Goal: Task Accomplishment & Management: Use online tool/utility

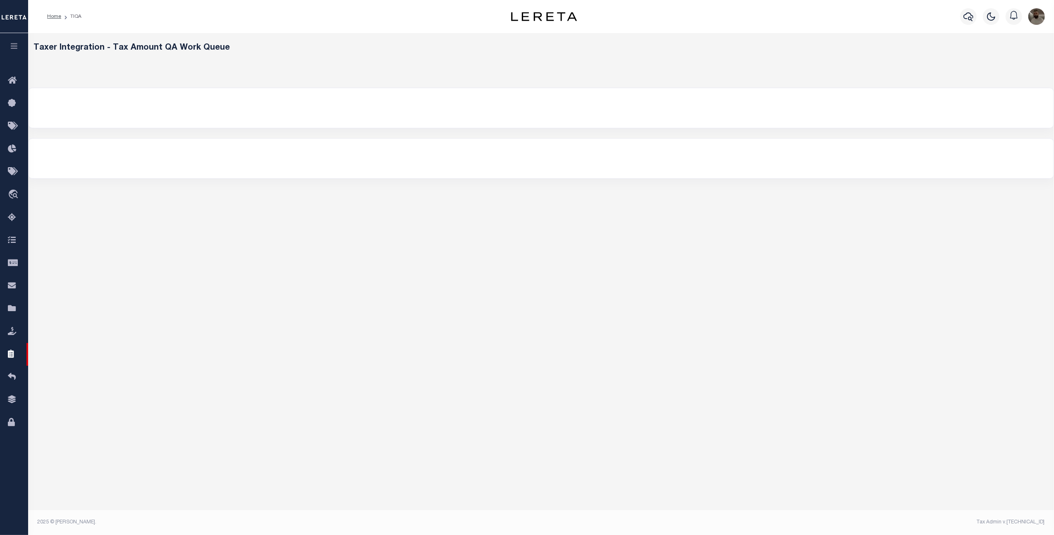
select select
select select "200"
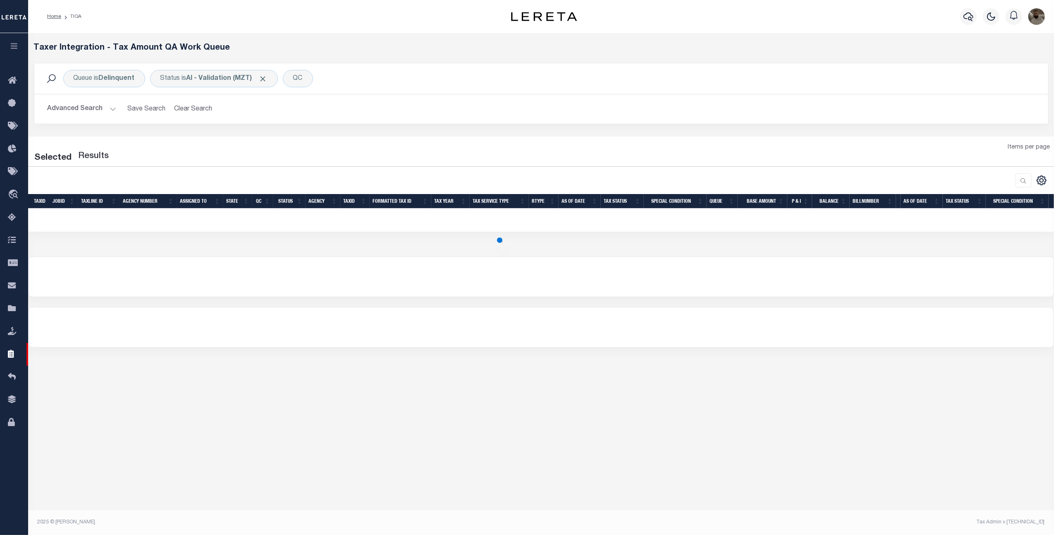
select select "200"
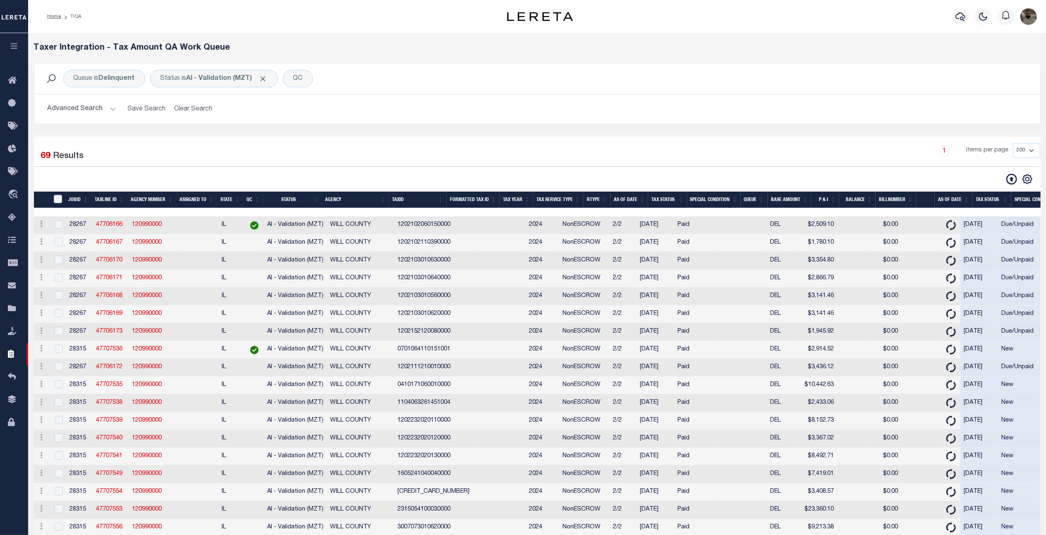
click at [96, 107] on button "Advanced Search" at bounding box center [82, 109] width 69 height 16
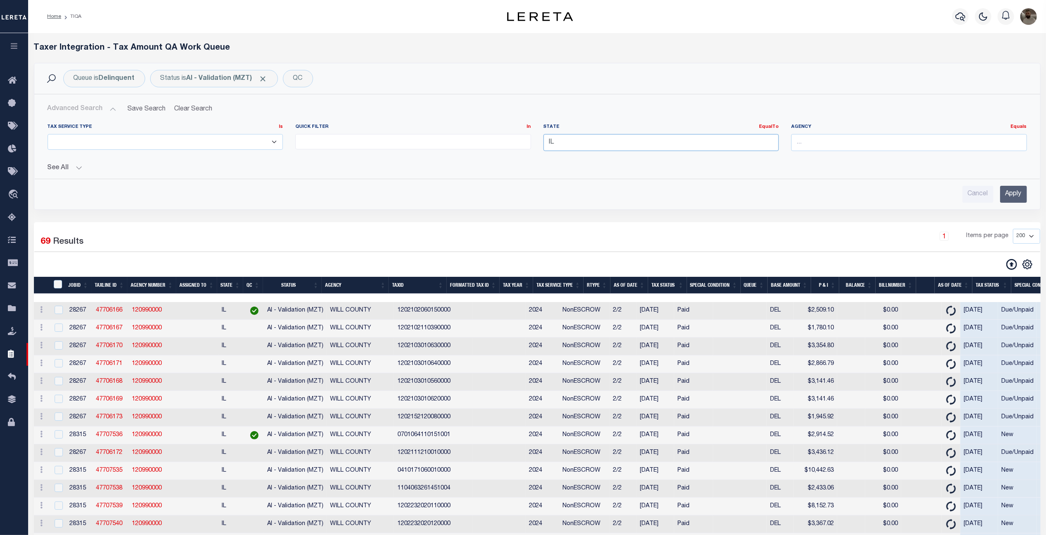
drag, startPoint x: 614, startPoint y: 145, endPoint x: 519, endPoint y: 140, distance: 94.4
click at [519, 140] on div "Tax Service Type Is Is Contains ESCROW NonESCROW Quick Filter In In View Only L…" at bounding box center [536, 141] width 991 height 34
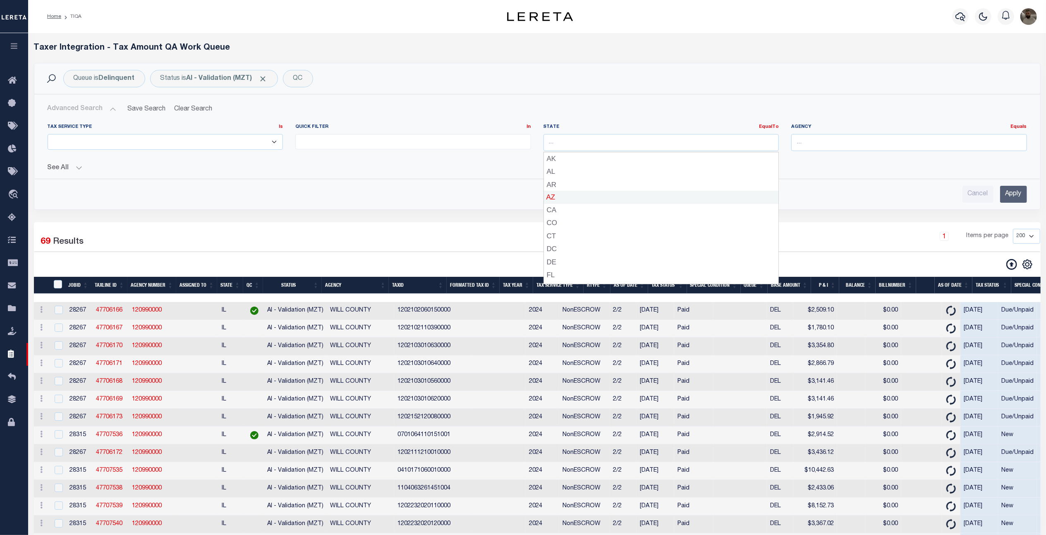
click at [879, 209] on div "Advanced Search Save Search Clear Search TIQATaxLineSearchTable_dynamictable___…" at bounding box center [536, 151] width 1005 height 115
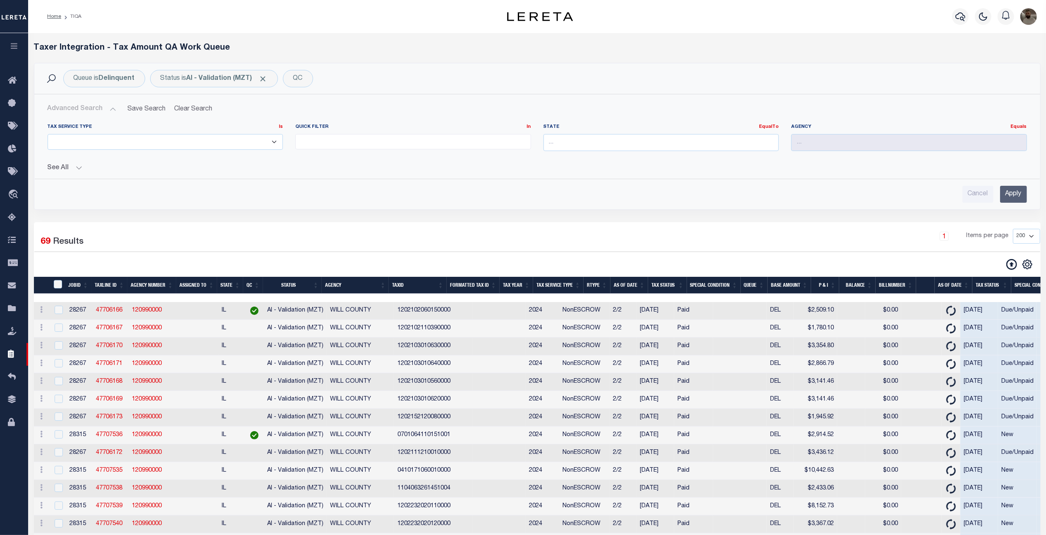
click at [1016, 191] on input "Apply" at bounding box center [1013, 194] width 27 height 17
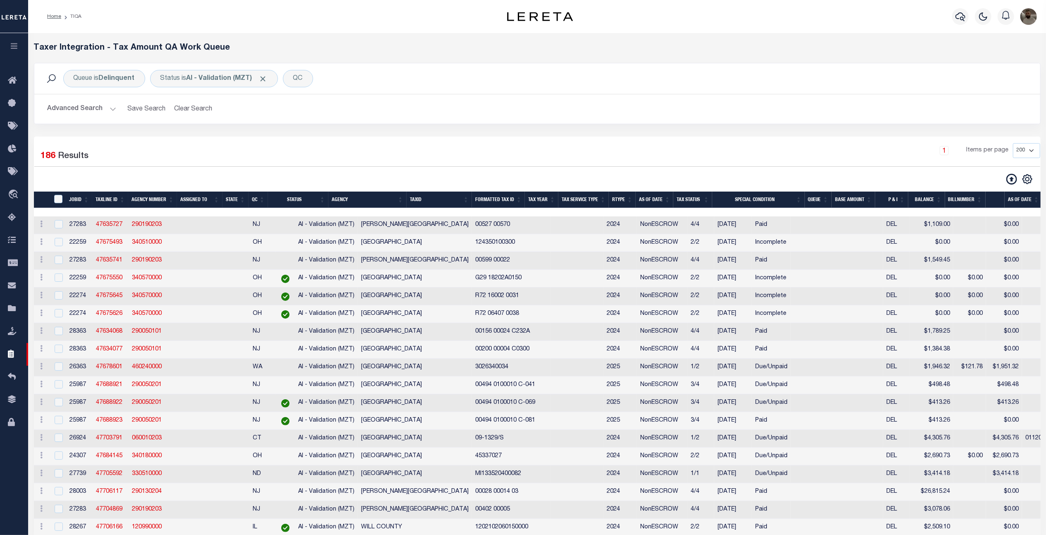
click at [64, 111] on button "Advanced Search" at bounding box center [82, 109] width 69 height 16
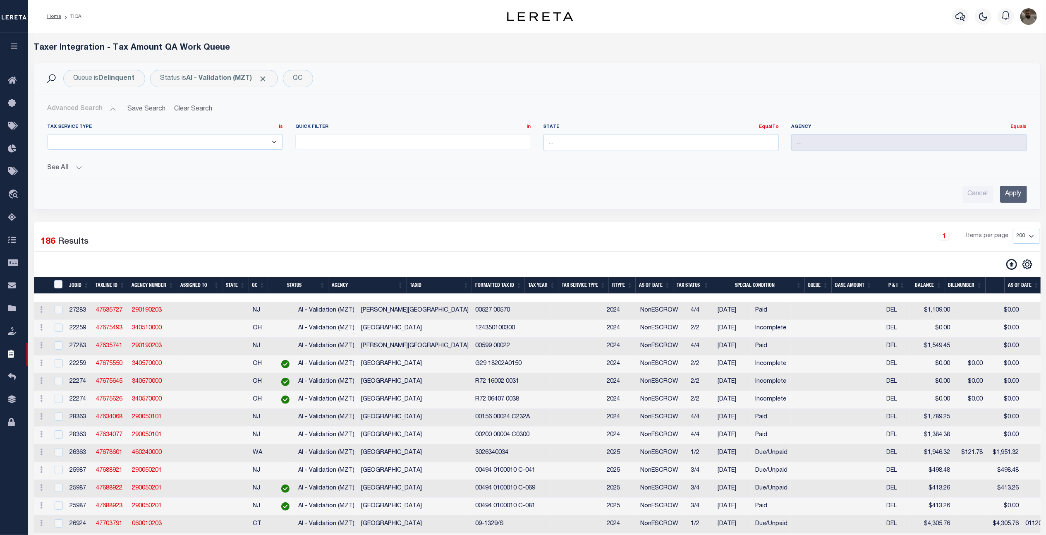
click at [62, 172] on button "See All" at bounding box center [537, 168] width 979 height 8
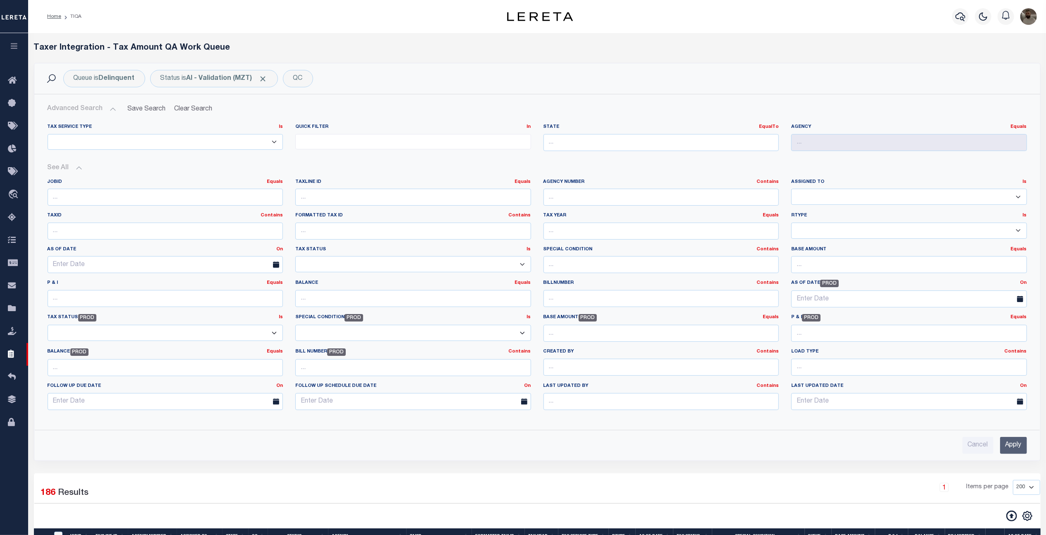
click at [378, 71] on div "Queue is Delinquent Status is AI - Validation (MZT) QC Search" at bounding box center [537, 78] width 992 height 17
click at [979, 444] on input "Cancel" at bounding box center [977, 445] width 31 height 17
checkbox input "true"
select select
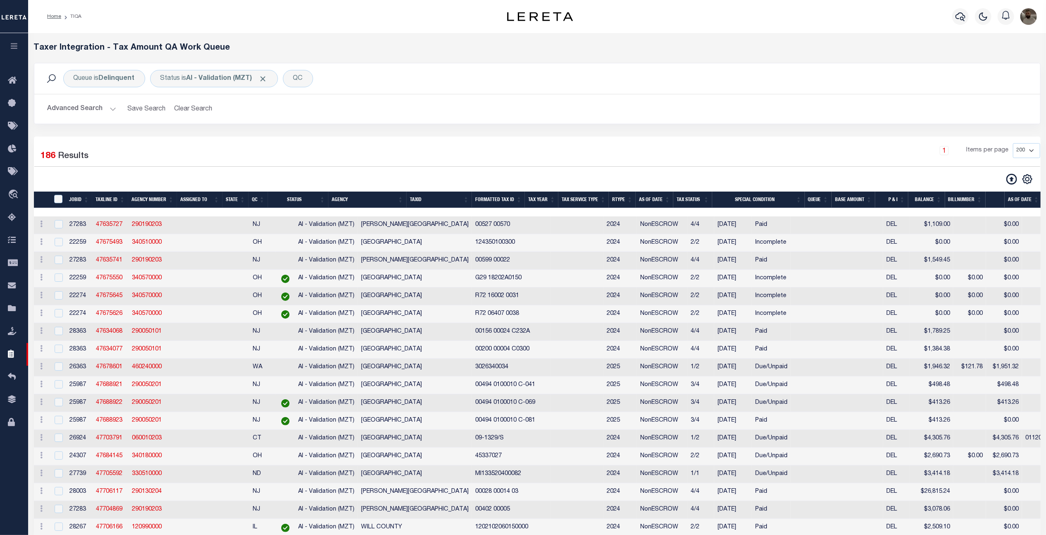
click at [89, 106] on button "Advanced Search" at bounding box center [82, 109] width 69 height 16
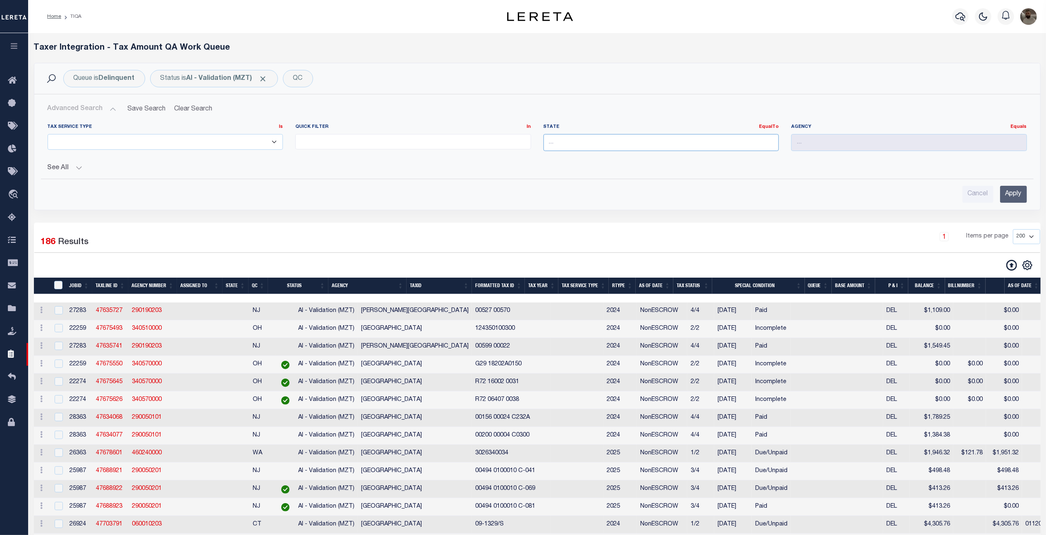
click at [585, 138] on input "text" at bounding box center [661, 142] width 236 height 17
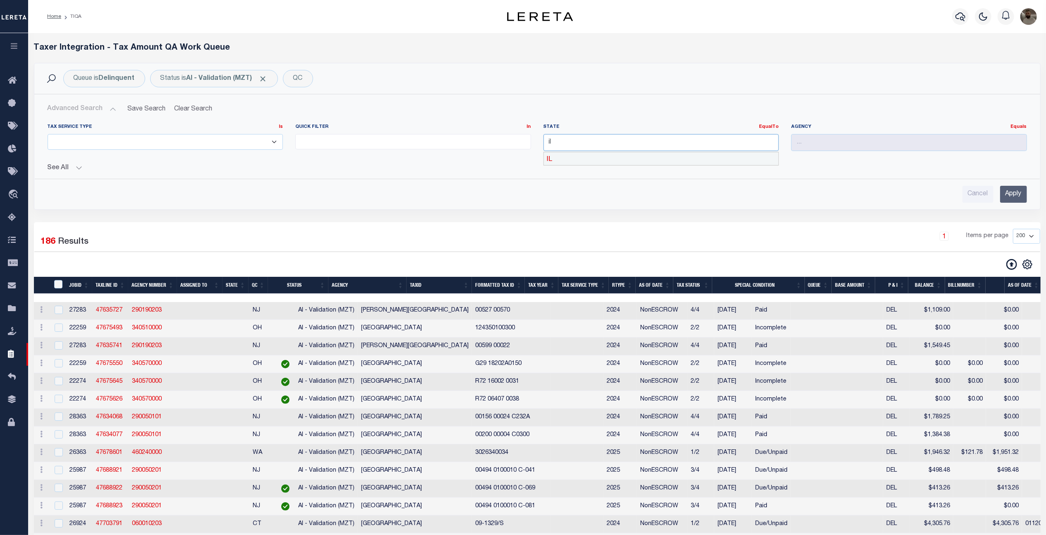
click at [597, 155] on div "IL" at bounding box center [661, 158] width 234 height 13
type input "IL"
click at [1023, 195] on input "Apply" at bounding box center [1013, 194] width 27 height 17
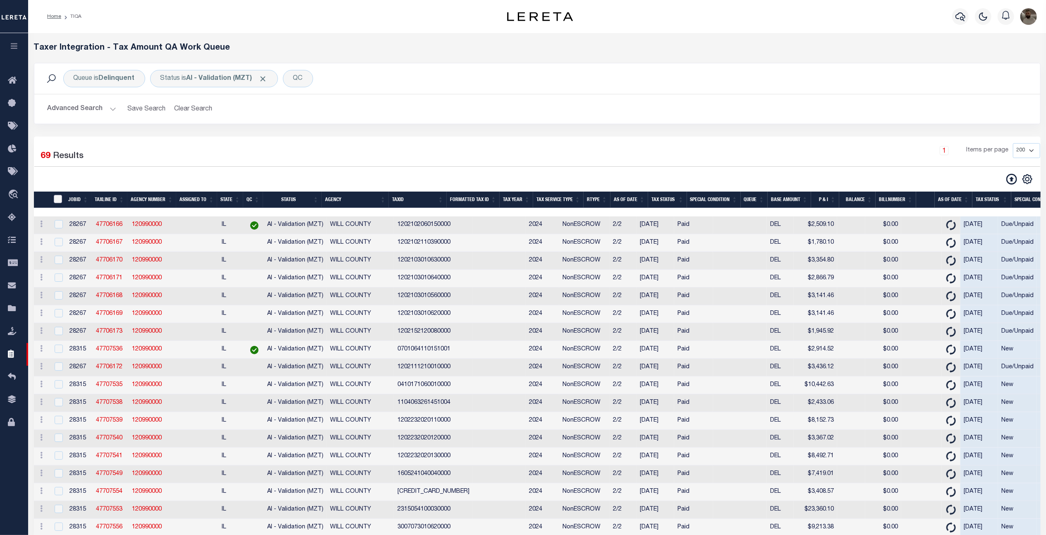
click at [60, 196] on input "TaxID" at bounding box center [58, 199] width 8 height 8
checkbox input "true"
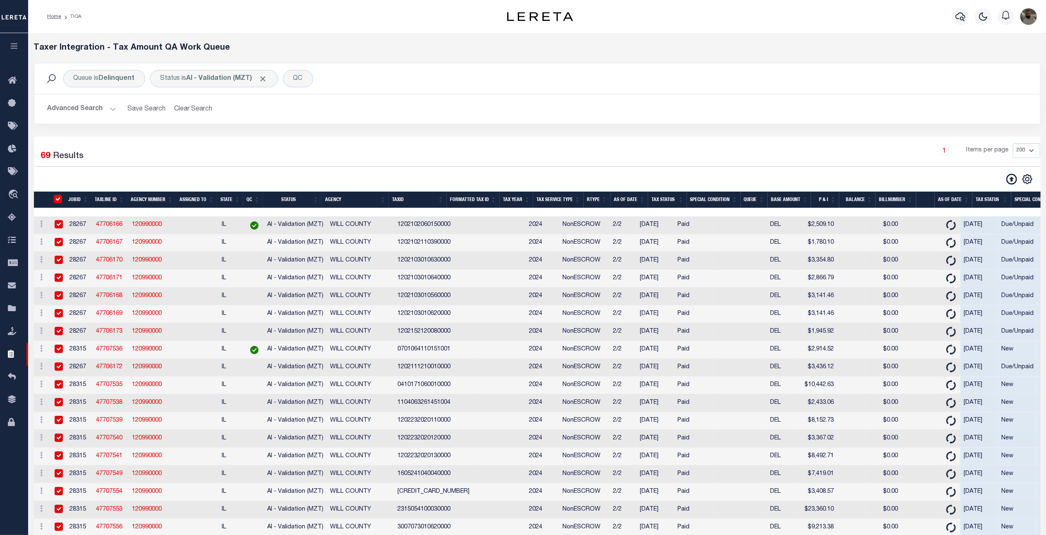
checkbox input "true"
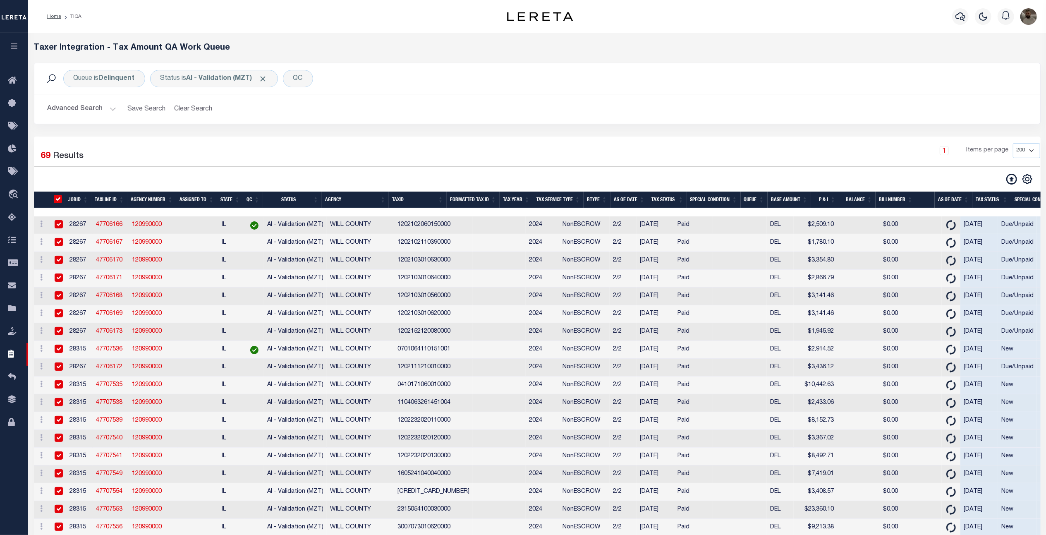
checkbox input "true"
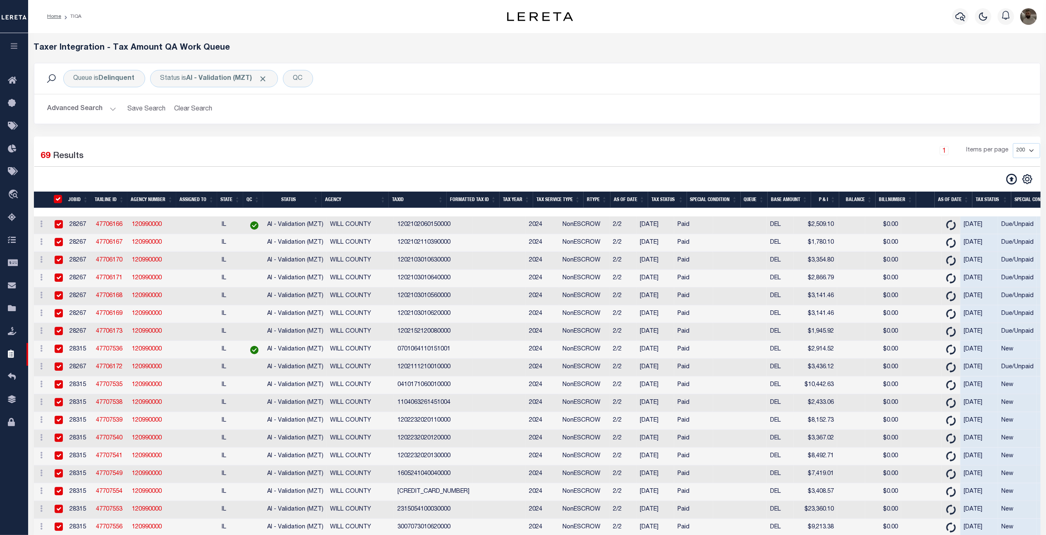
checkbox input "true"
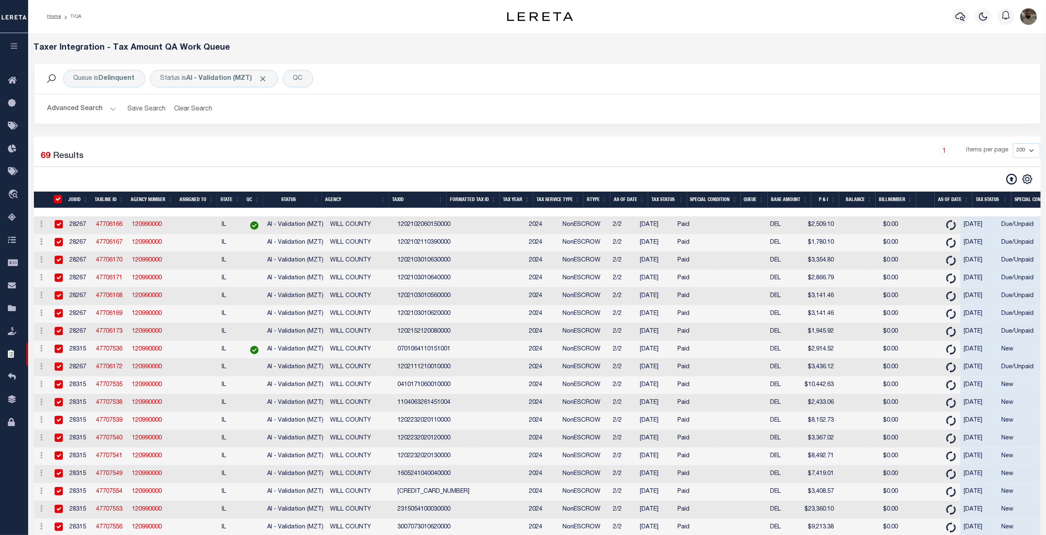
checkbox input "true"
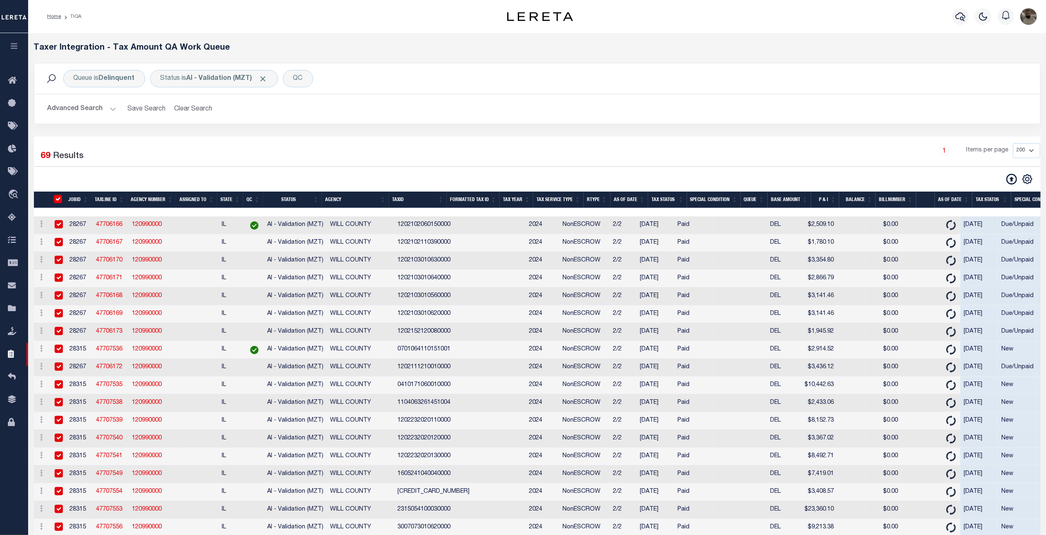
checkbox input "true"
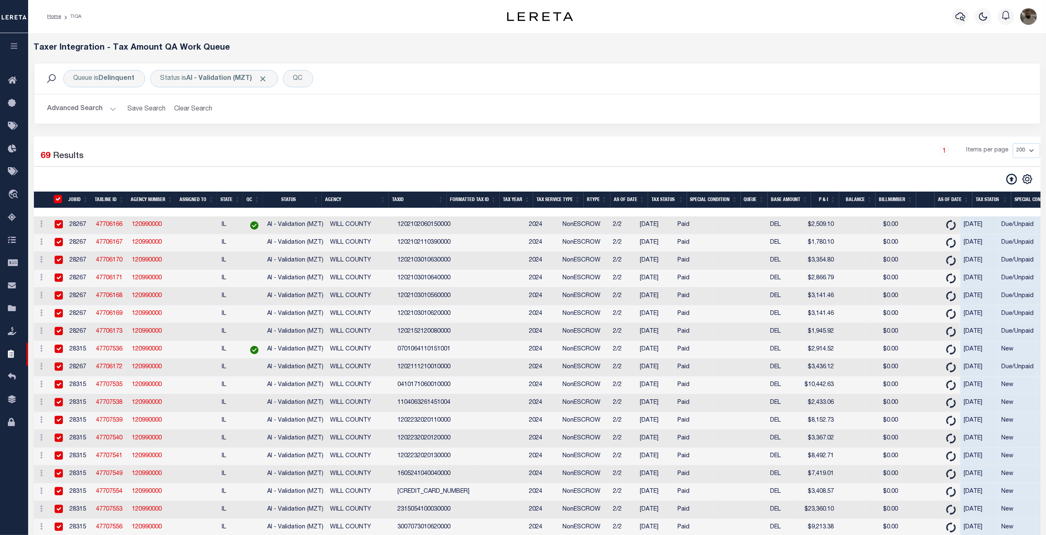
checkbox input "true"
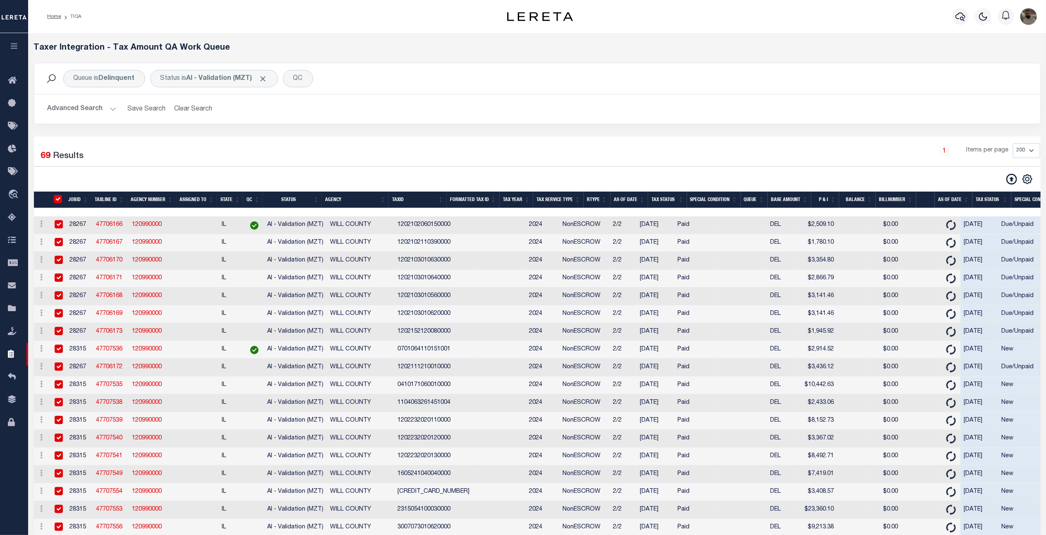
checkbox input "true"
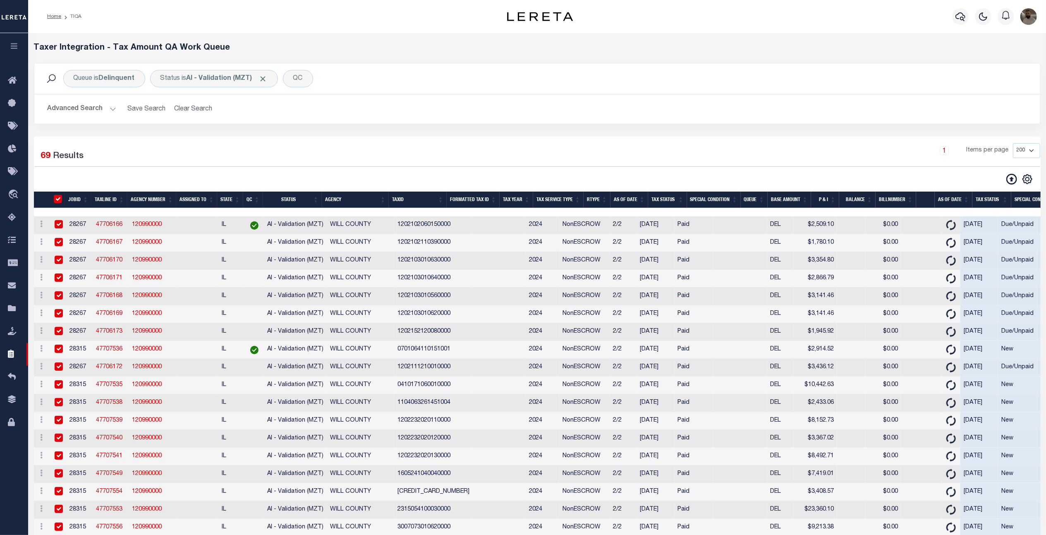
checkbox input "true"
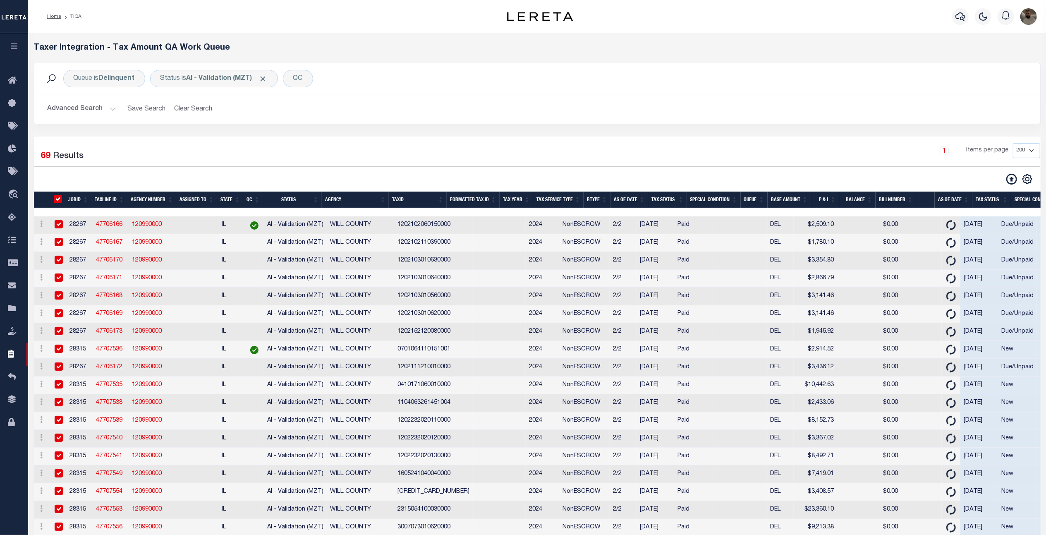
checkbox input "true"
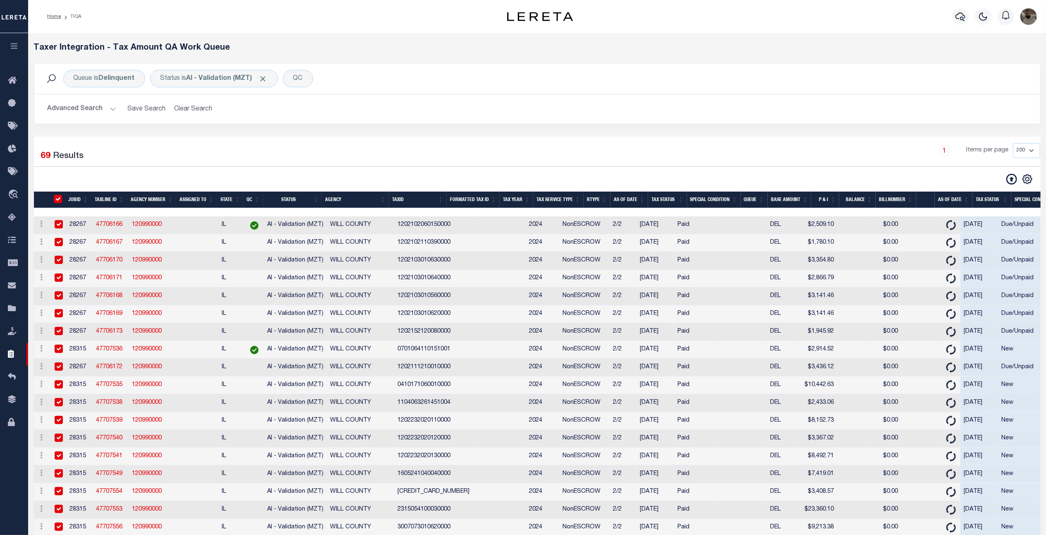
checkbox input "true"
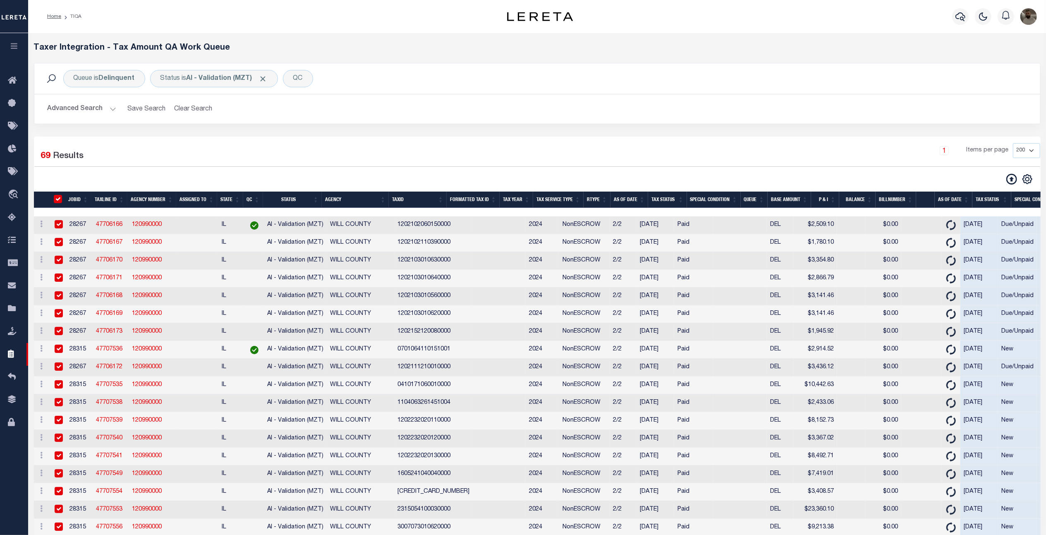
checkbox input "true"
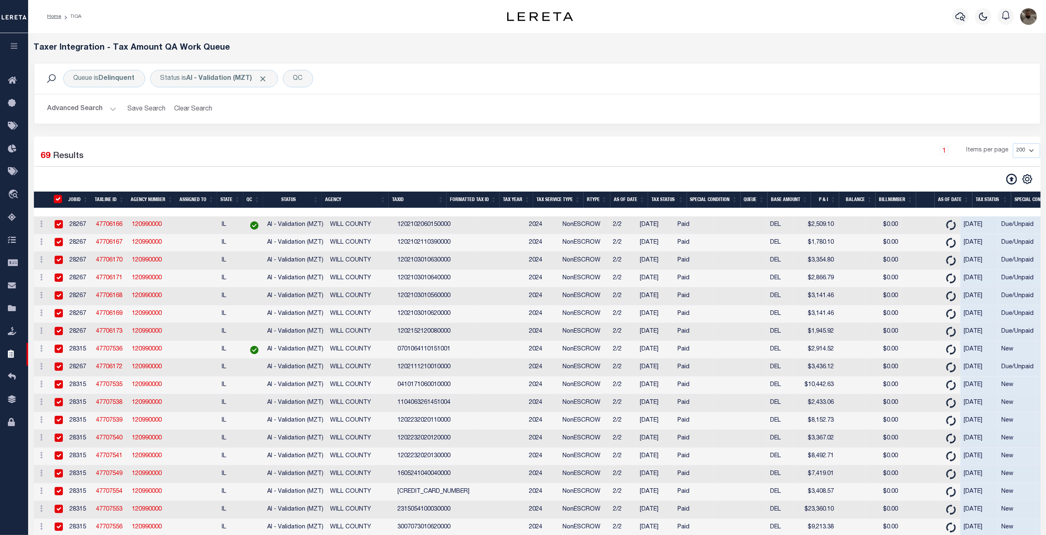
checkbox input "true"
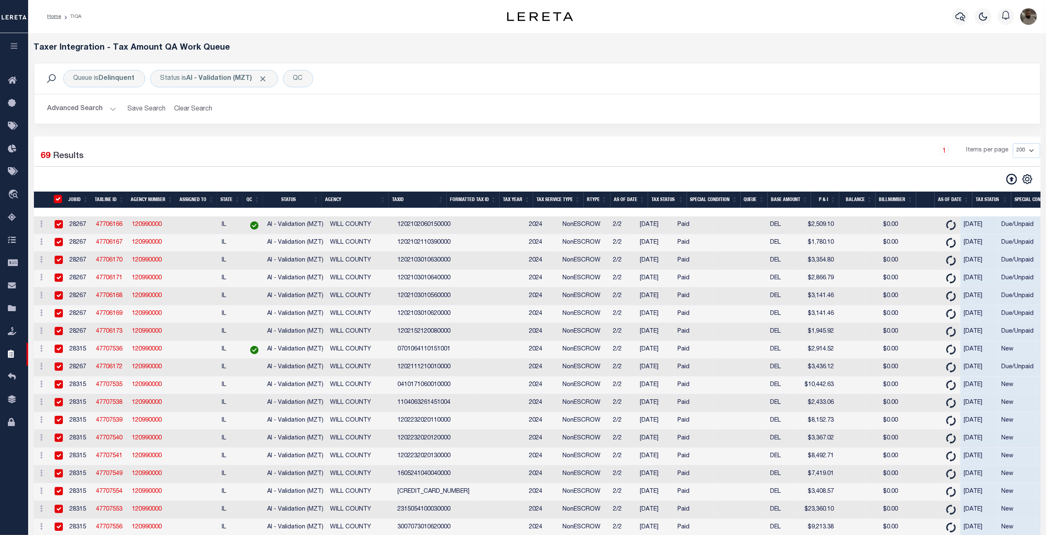
checkbox input "true"
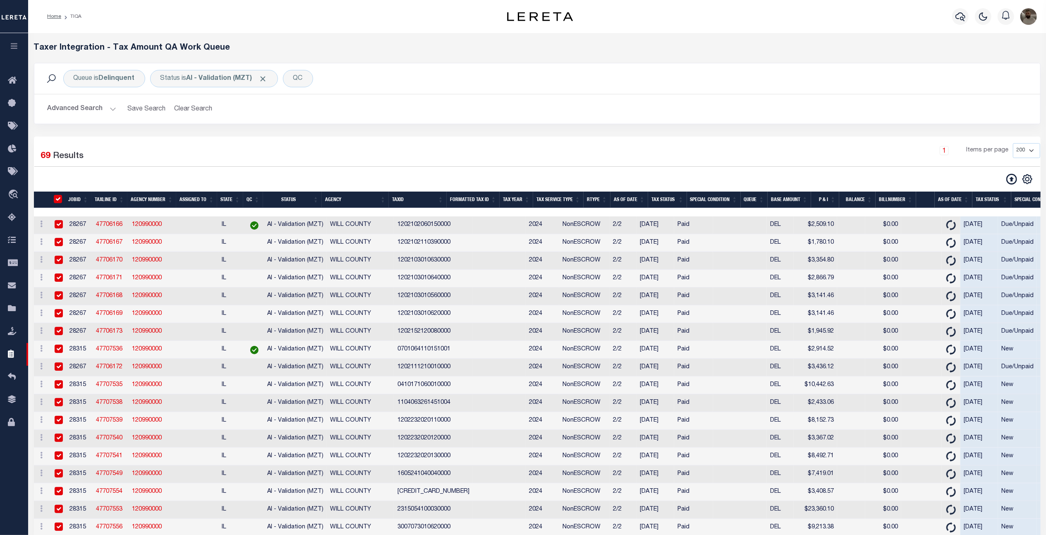
checkbox input "true"
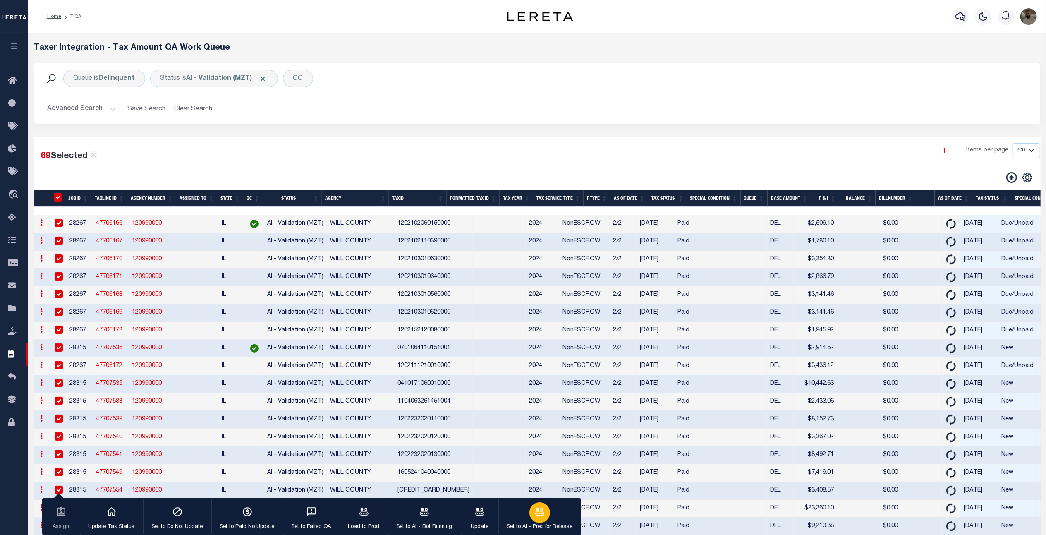
click at [537, 511] on icon "button" at bounding box center [539, 511] width 11 height 11
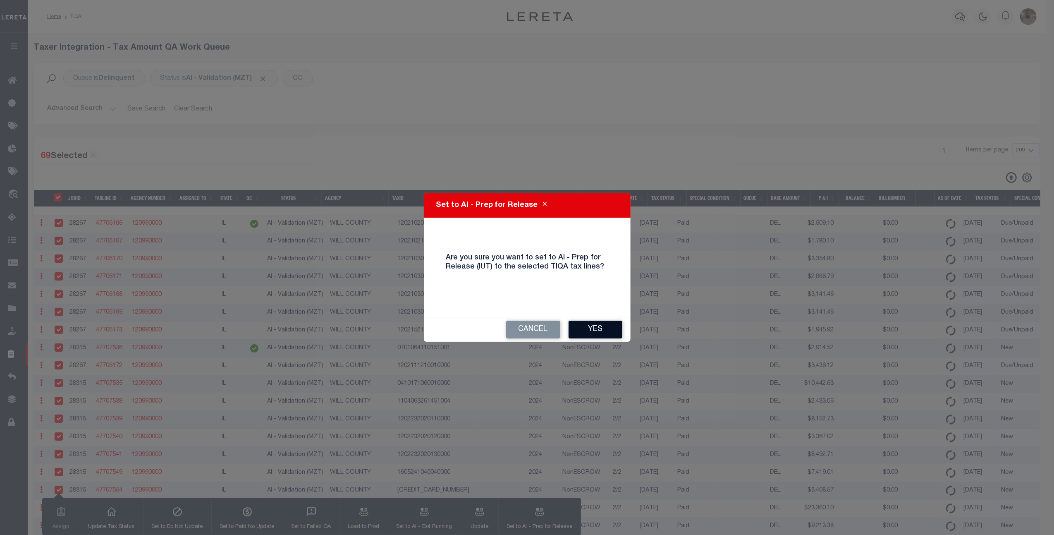
click at [603, 328] on button "Yes" at bounding box center [595, 329] width 54 height 18
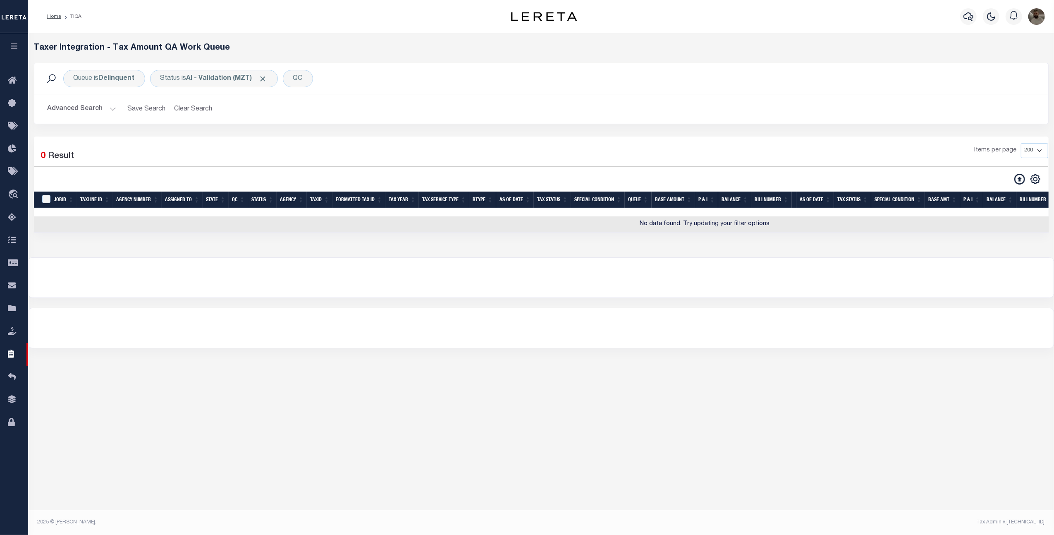
click at [101, 101] on button "Advanced Search" at bounding box center [82, 109] width 69 height 16
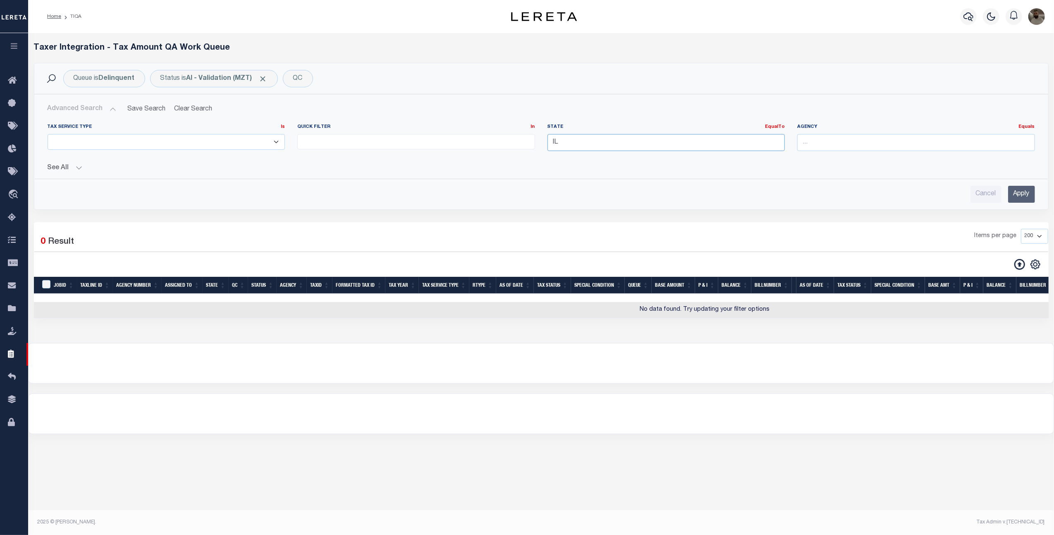
click at [568, 138] on input "IL" at bounding box center [666, 142] width 238 height 17
drag, startPoint x: 573, startPoint y: 141, endPoint x: 542, endPoint y: 136, distance: 30.5
click at [542, 136] on div "State EqualTo Equals IL" at bounding box center [666, 141] width 250 height 34
click at [569, 154] on div "OH" at bounding box center [666, 158] width 236 height 13
type input "OH"
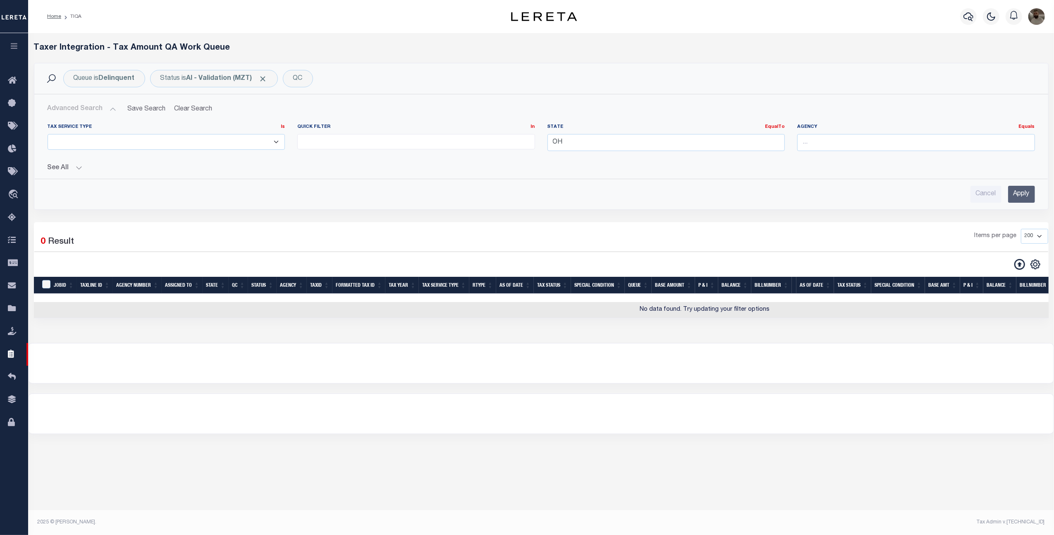
click at [1021, 191] on input "Apply" at bounding box center [1021, 194] width 27 height 17
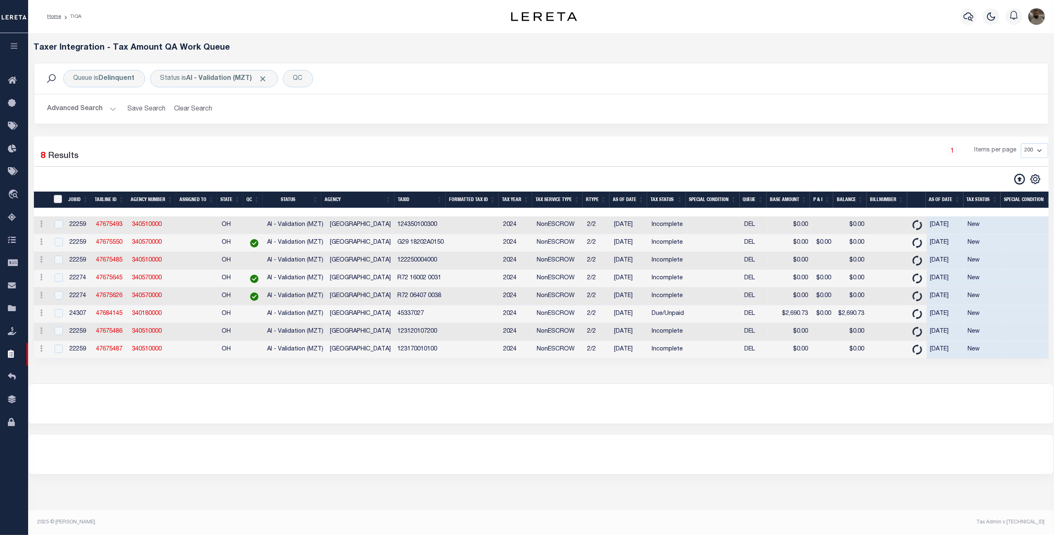
click at [58, 203] on input "TaxID" at bounding box center [58, 199] width 8 height 8
checkbox input "true"
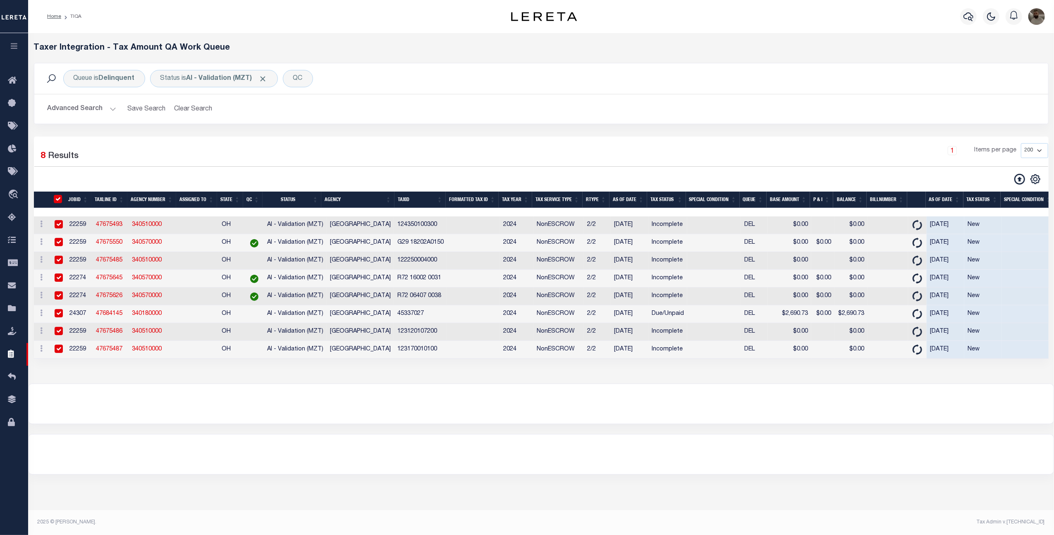
checkbox input "true"
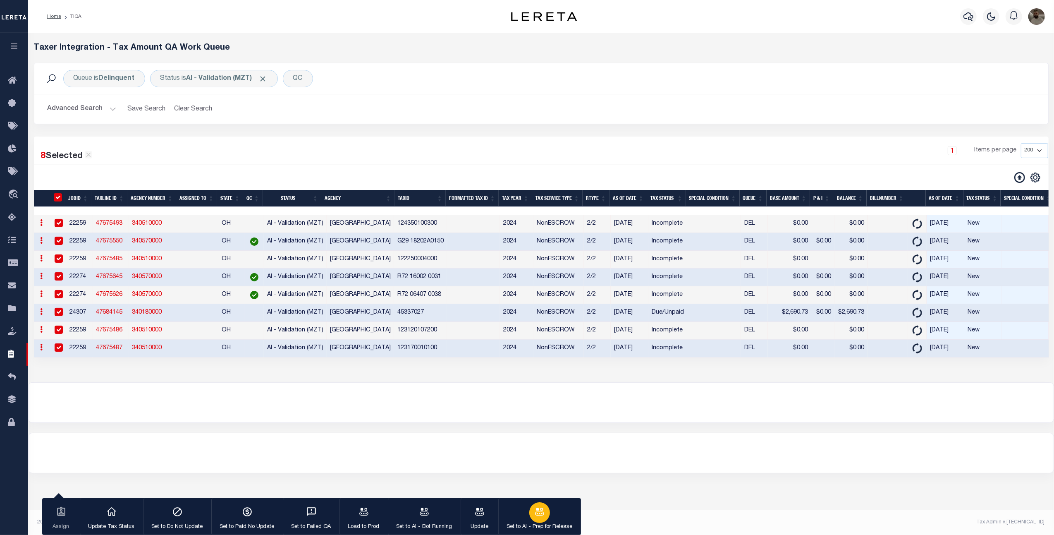
click at [542, 512] on icon "button" at bounding box center [539, 510] width 9 height 7
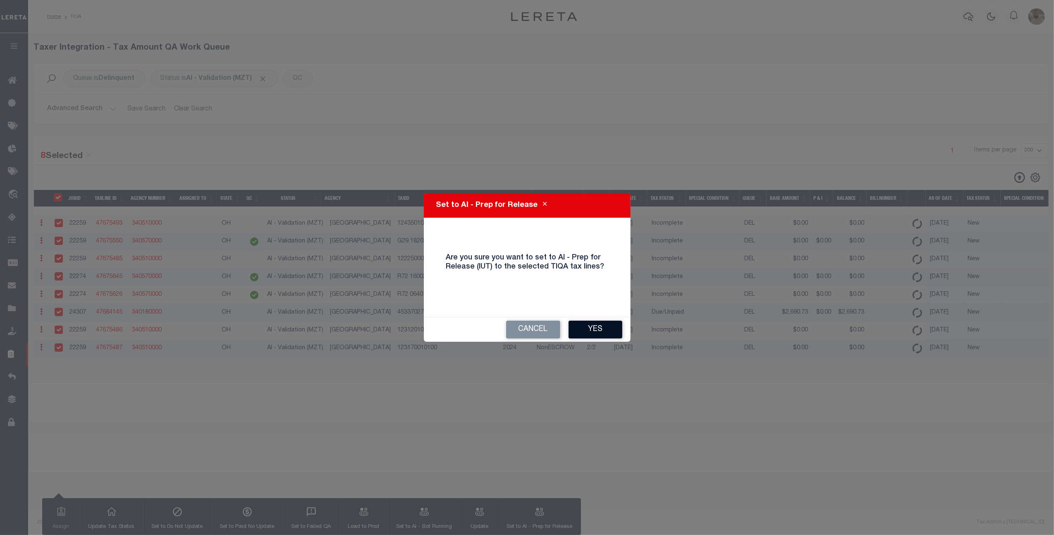
click at [612, 323] on button "Yes" at bounding box center [595, 329] width 54 height 18
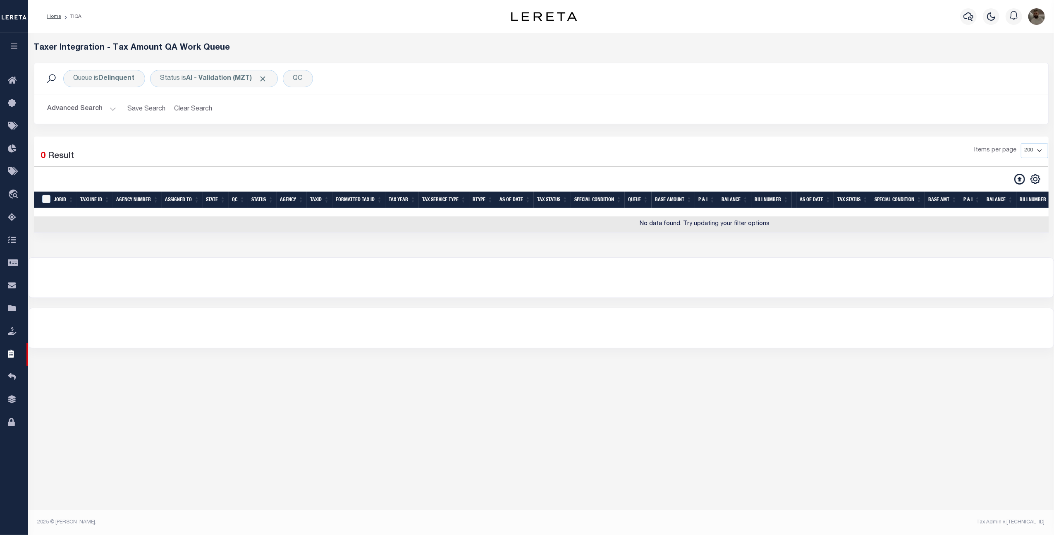
click at [91, 110] on button "Advanced Search" at bounding box center [82, 109] width 69 height 16
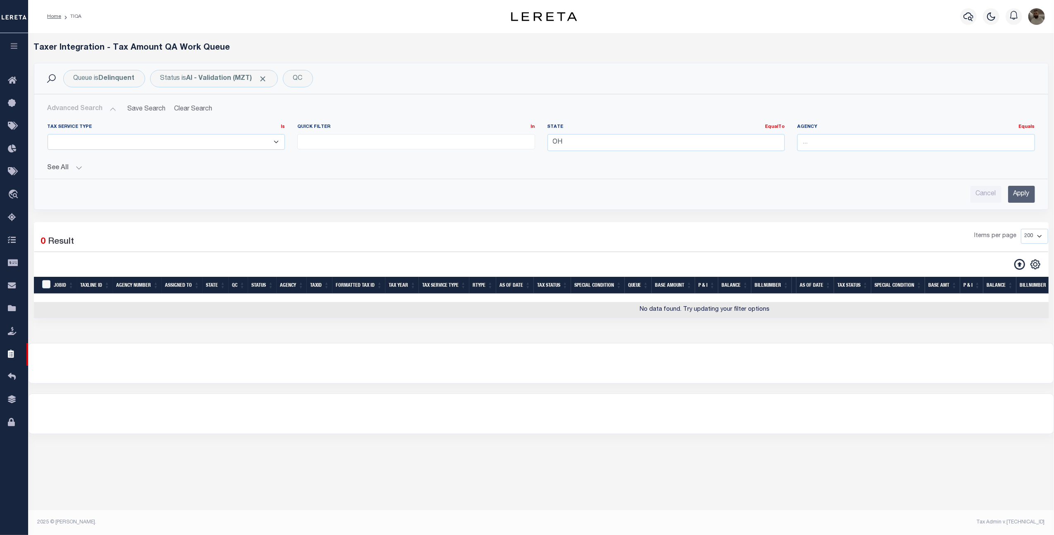
click at [70, 167] on button "See All" at bounding box center [541, 168] width 987 height 8
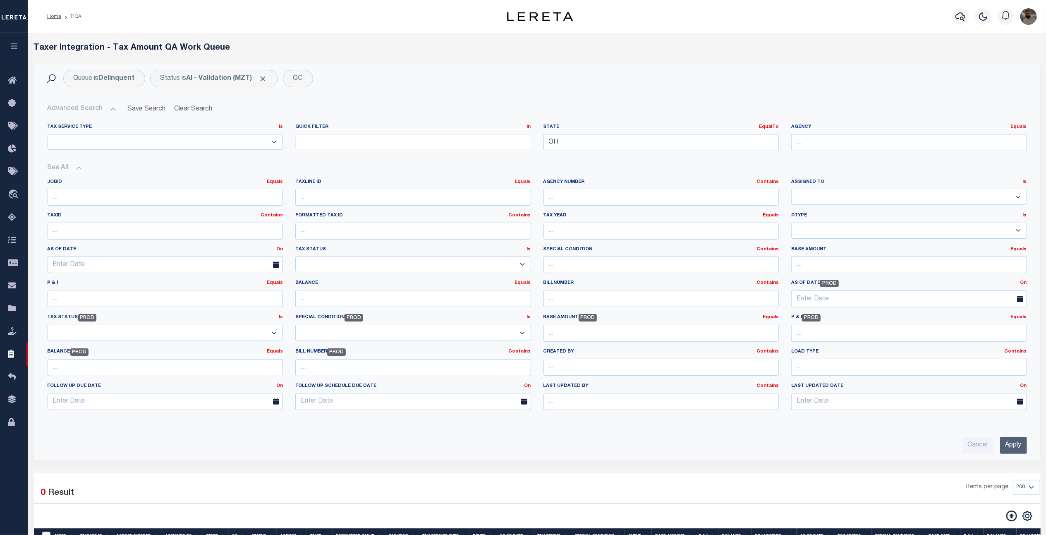
click at [81, 111] on button "Advanced Search" at bounding box center [82, 109] width 69 height 16
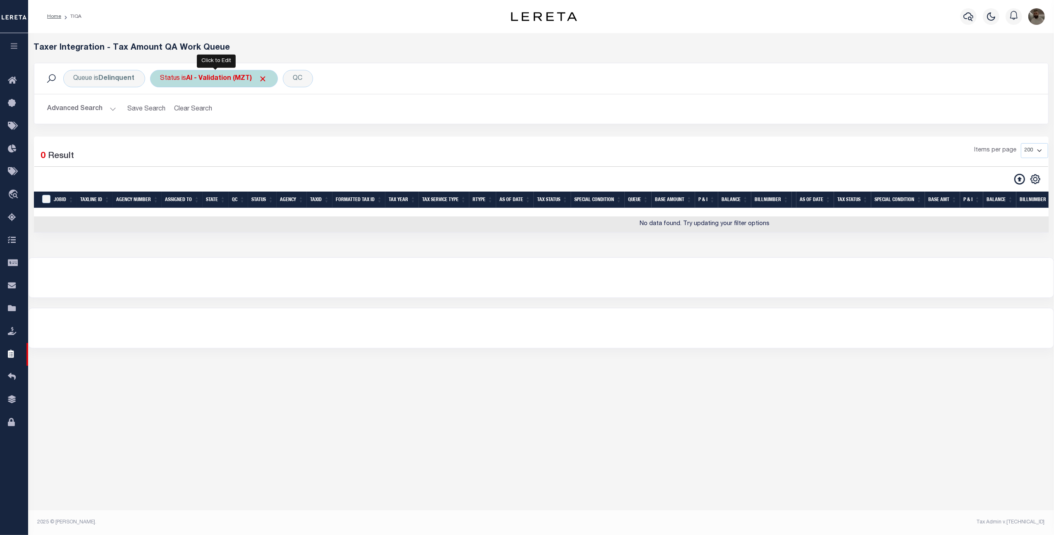
click at [181, 77] on div "Status is AI - Validation (MZT)" at bounding box center [214, 78] width 128 height 17
click at [191, 118] on select "AI - Bot Exception (ERR) AI - Bot Running (PLA) AI - Failed QA (FQA) AI - Prep …" at bounding box center [222, 119] width 122 height 16
select select "PLA"
click at [162, 112] on select "AI - Bot Exception (ERR) AI - Bot Running (PLA) AI - Failed QA (FQA) AI - Prep …" at bounding box center [222, 119] width 122 height 16
click at [269, 135] on input "Apply" at bounding box center [270, 137] width 24 height 14
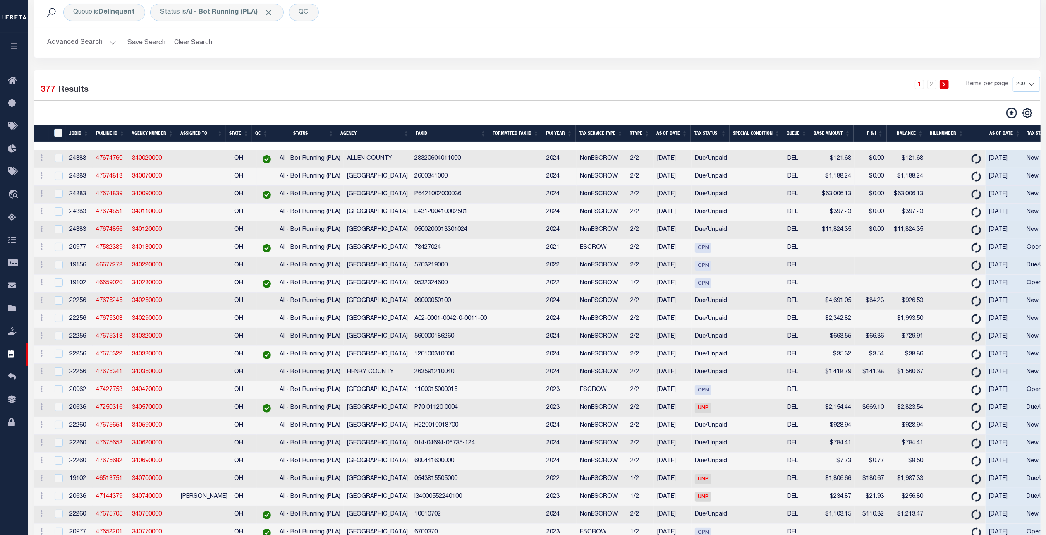
scroll to position [55, 0]
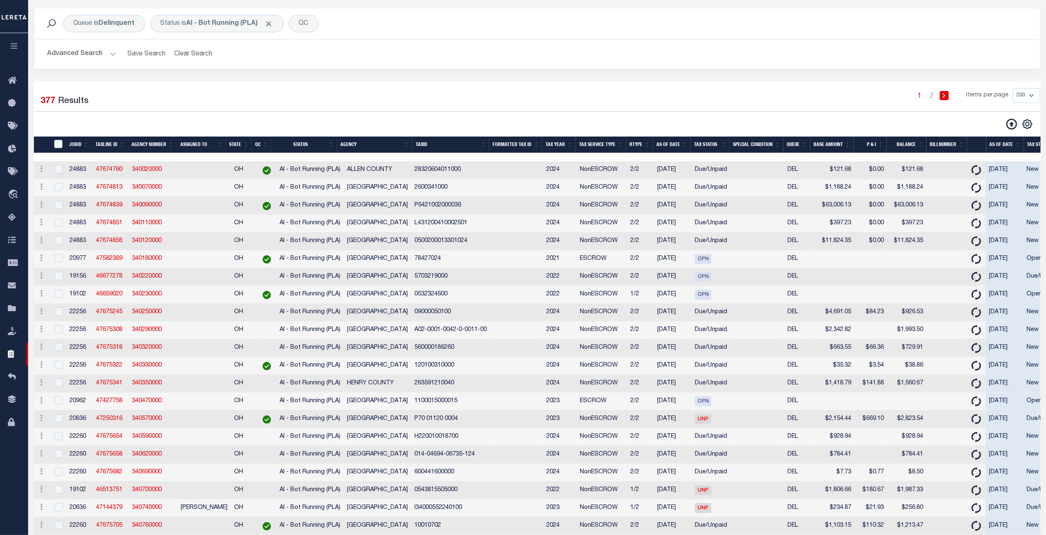
click at [356, 146] on th "Agency" at bounding box center [374, 144] width 75 height 17
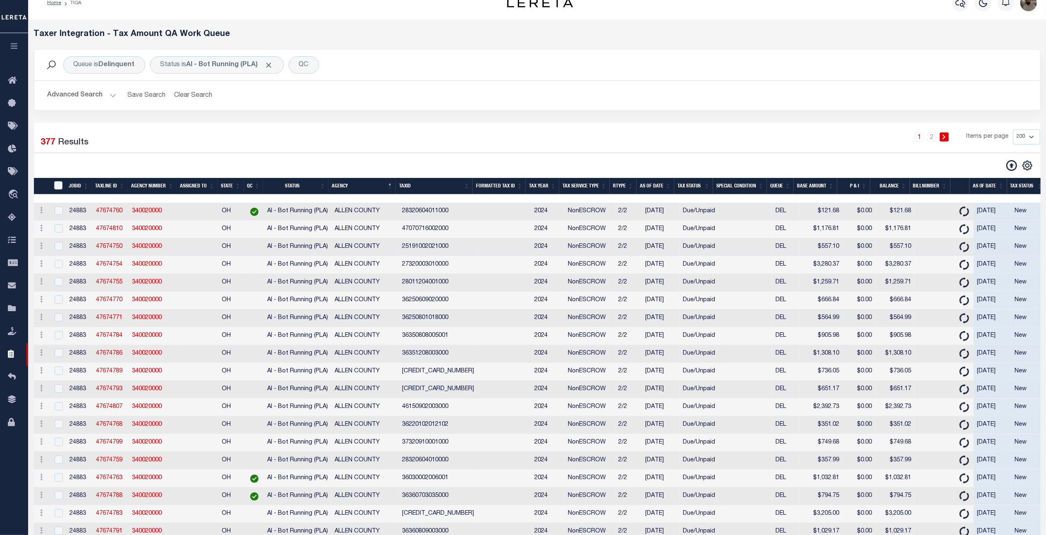
scroll to position [0, 0]
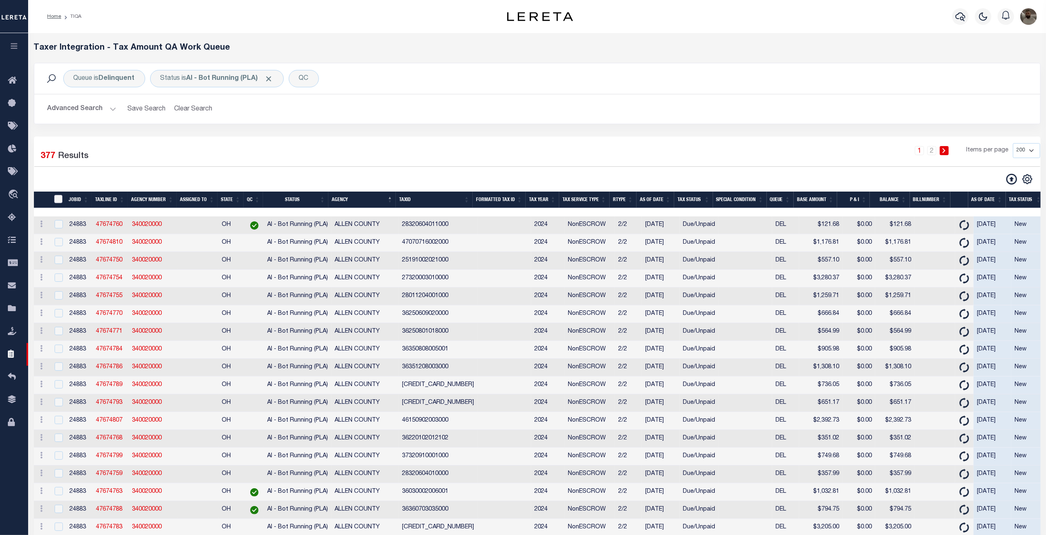
click at [58, 202] on input "TaxID" at bounding box center [58, 199] width 8 height 8
checkbox input "true"
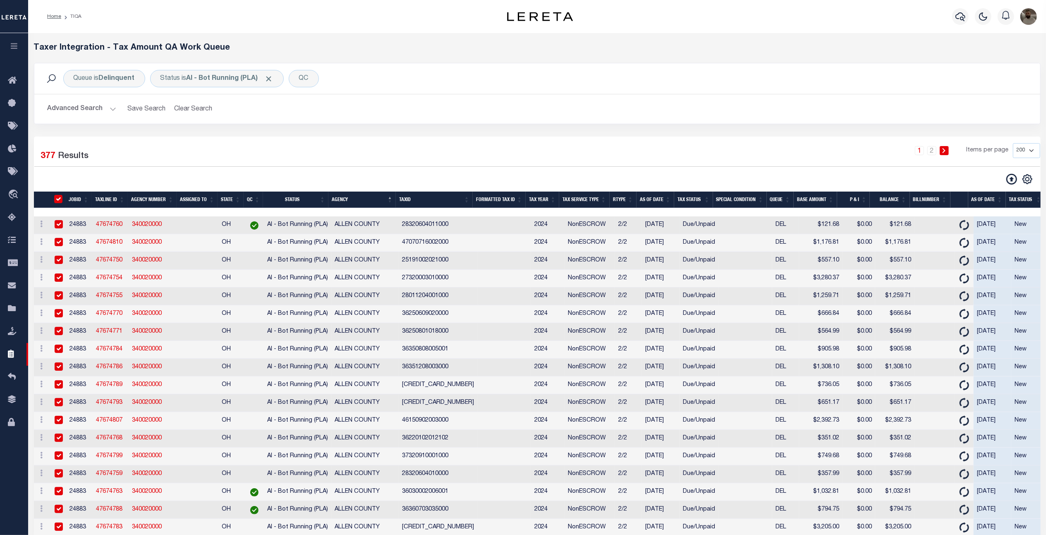
checkbox input "true"
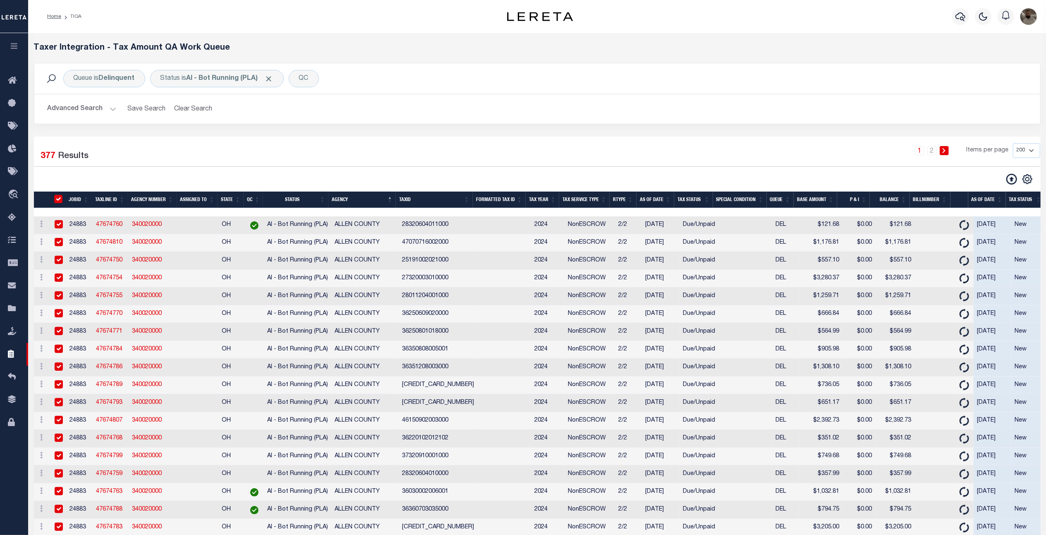
checkbox input "true"
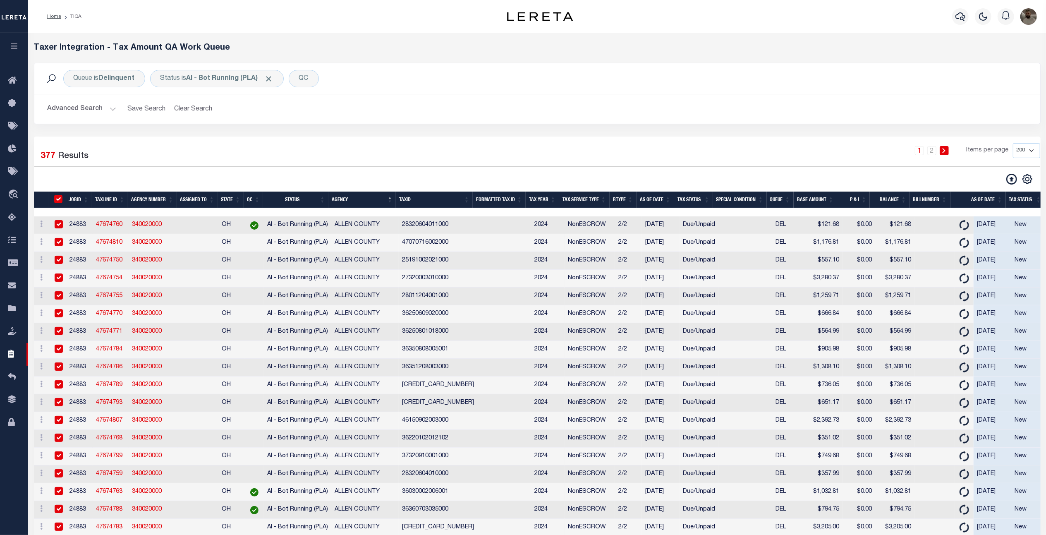
checkbox input "true"
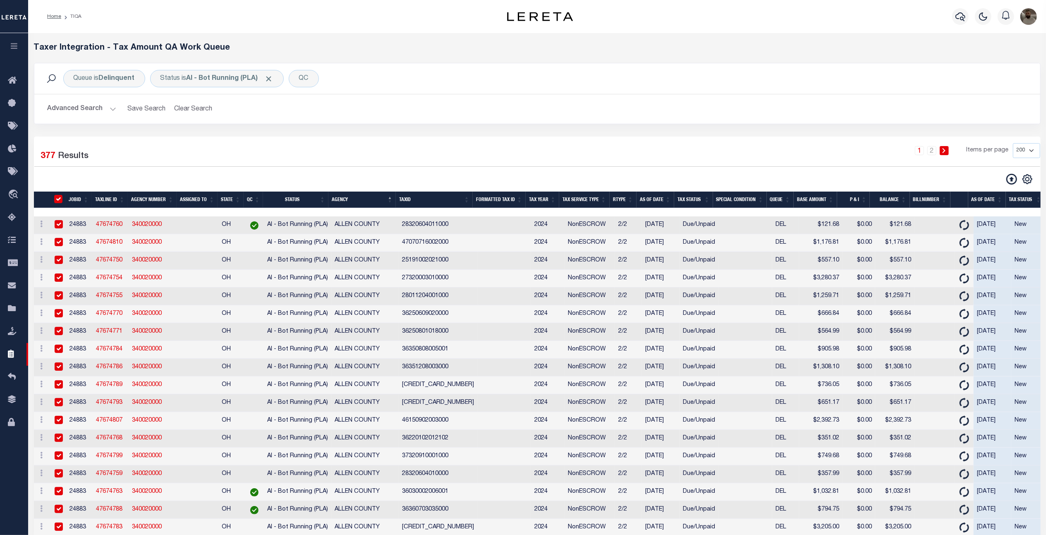
checkbox input "true"
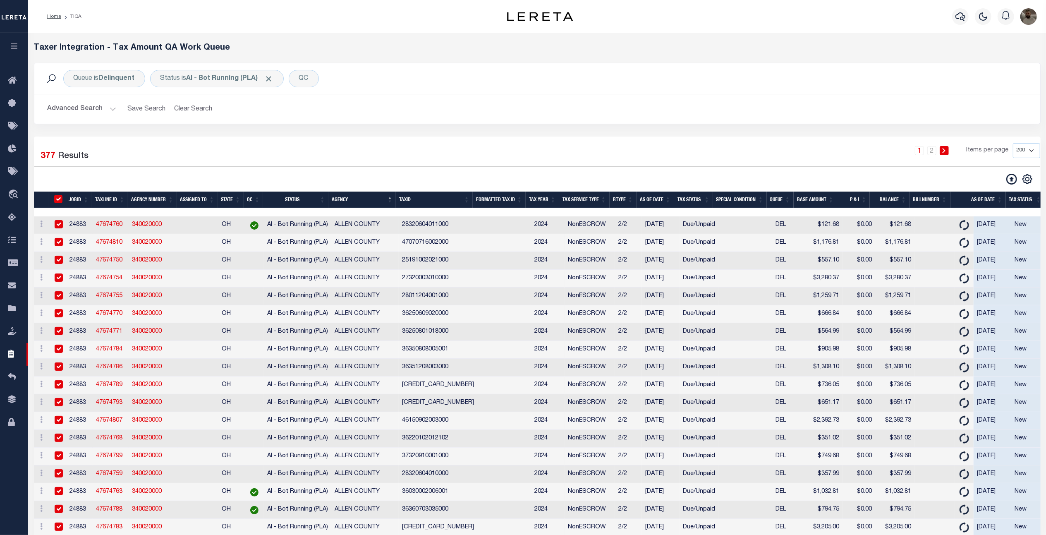
checkbox input "true"
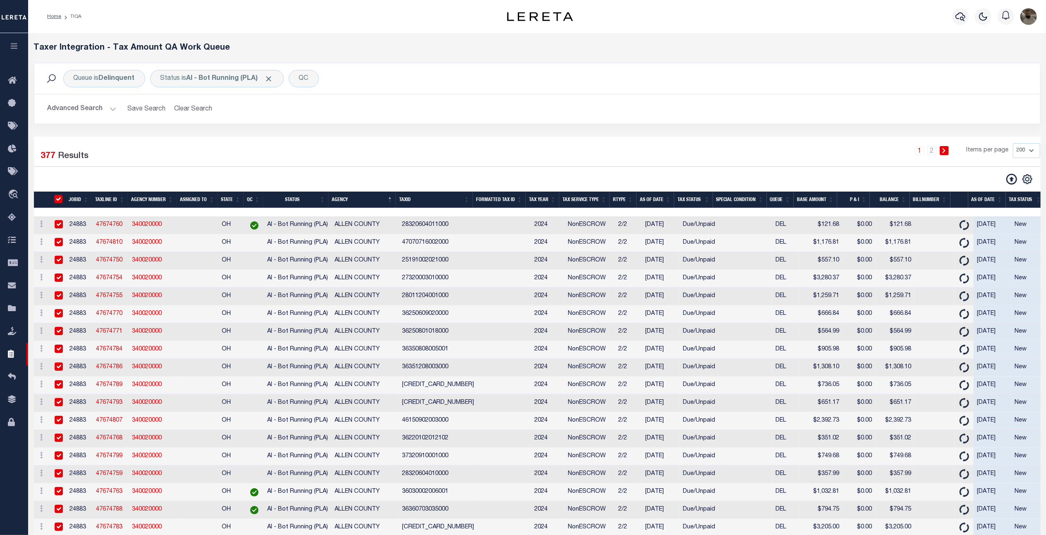
checkbox input "true"
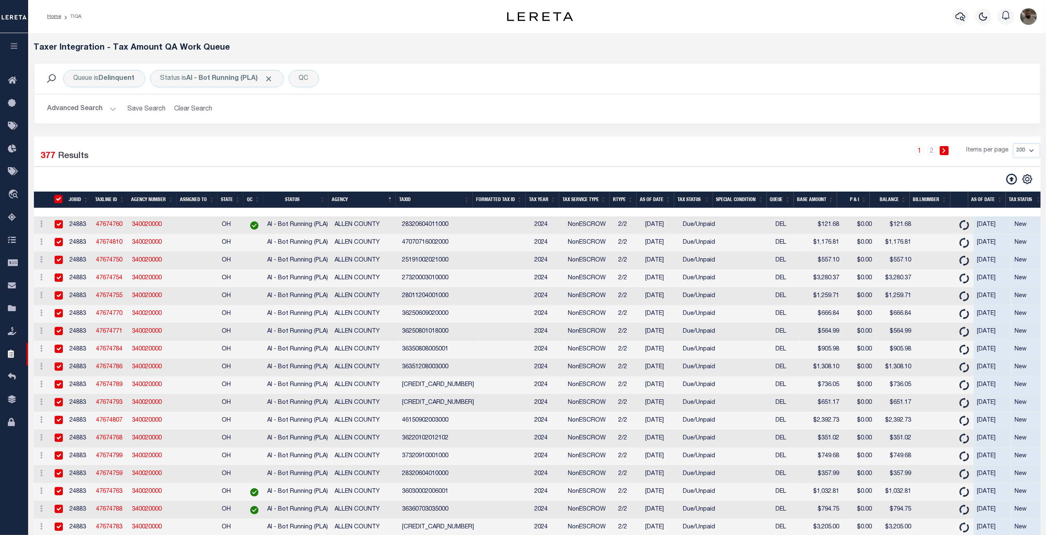
checkbox input "true"
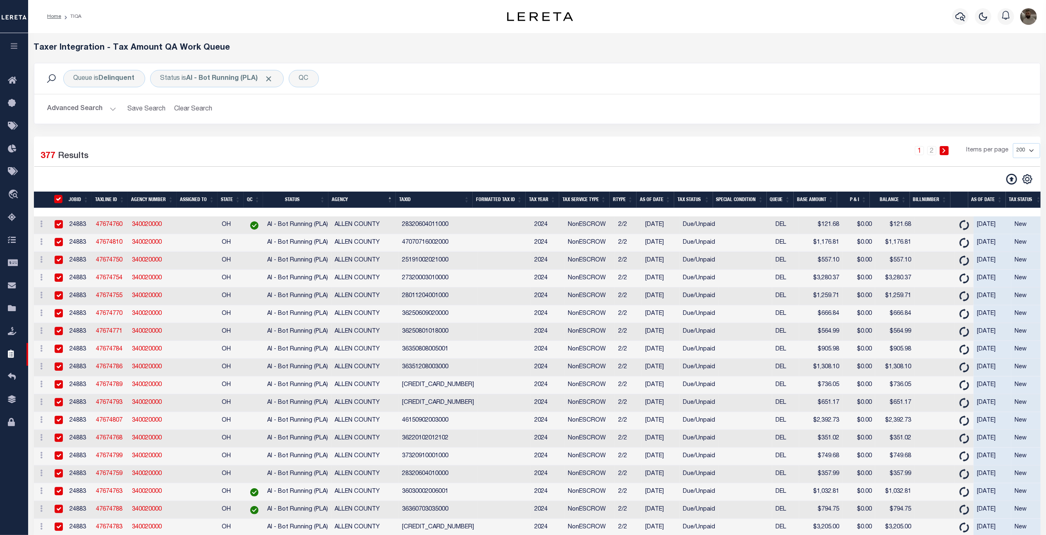
checkbox input "true"
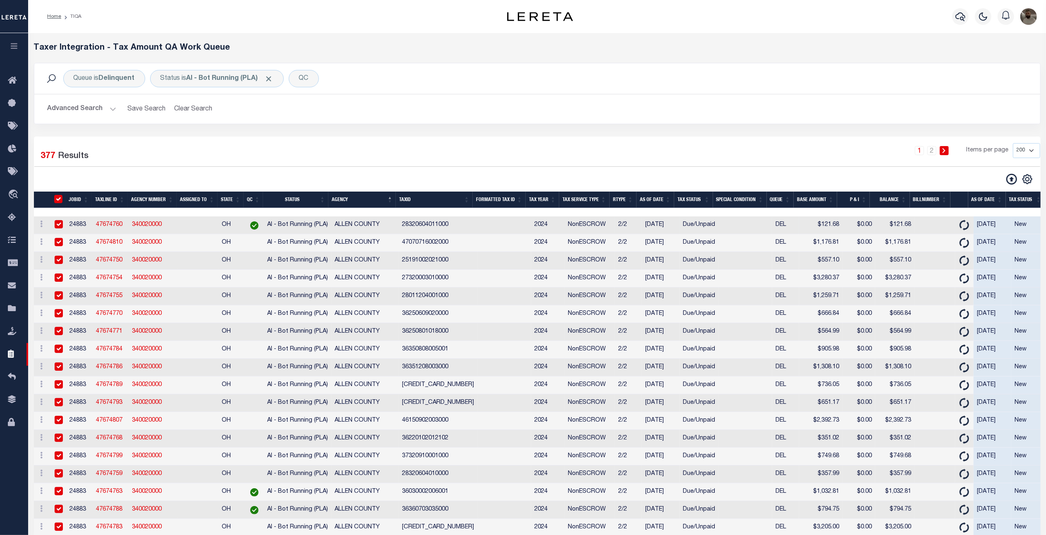
checkbox input "true"
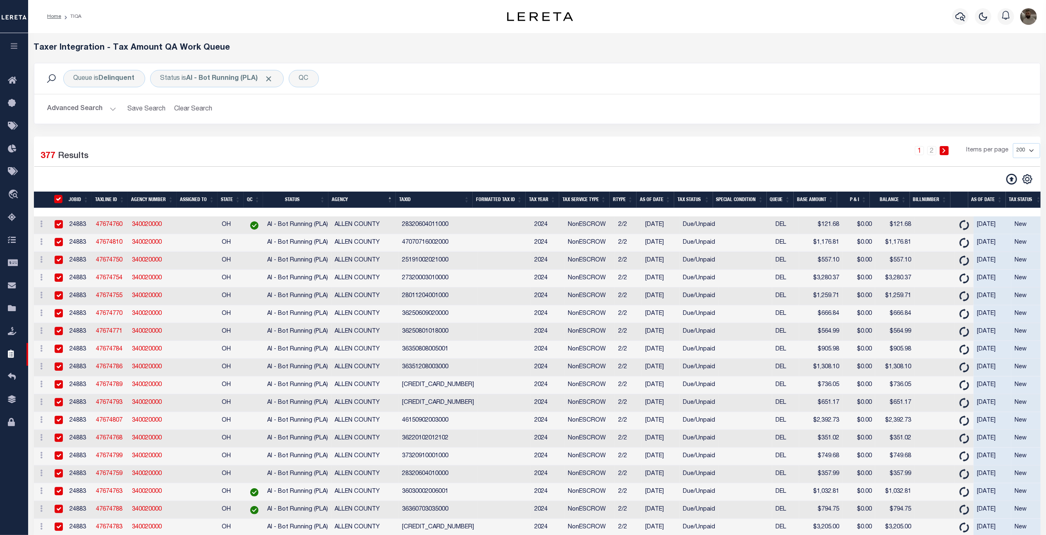
checkbox input "true"
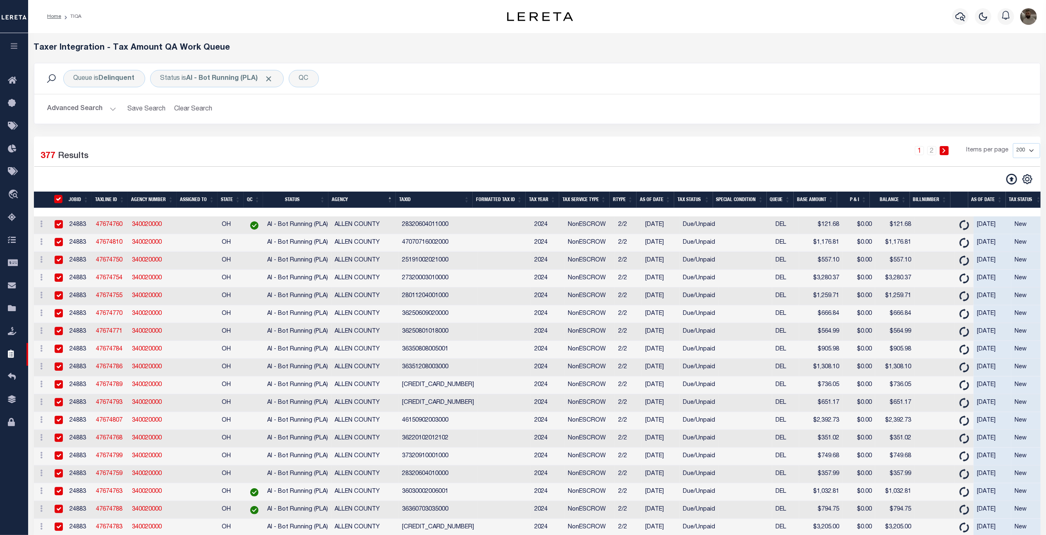
checkbox input "true"
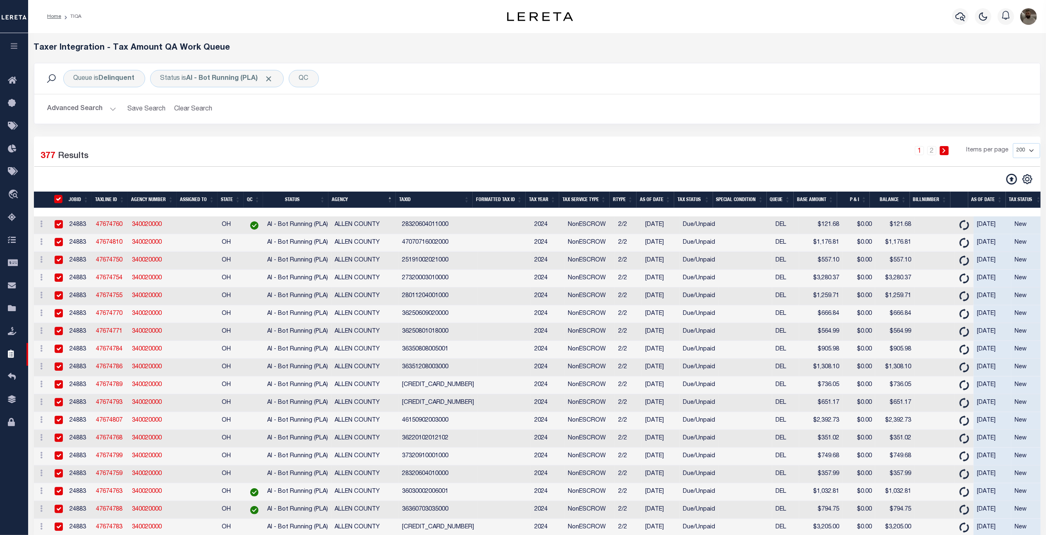
checkbox input "true"
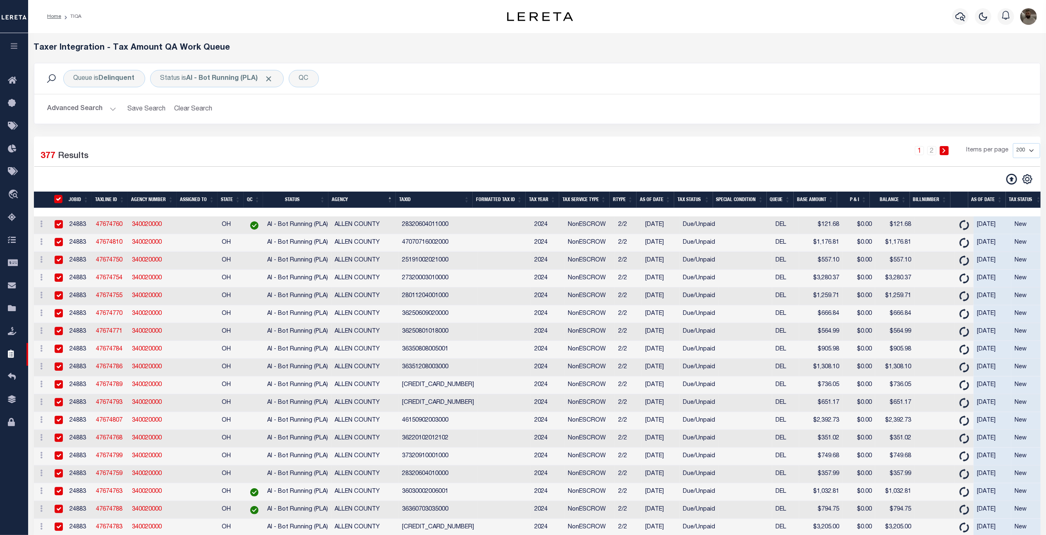
checkbox input "true"
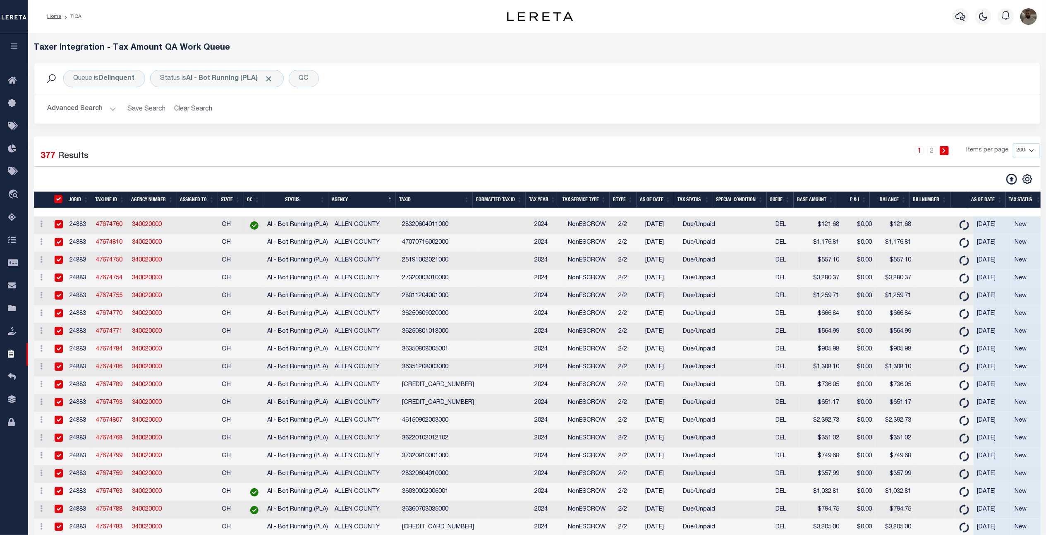
checkbox input "true"
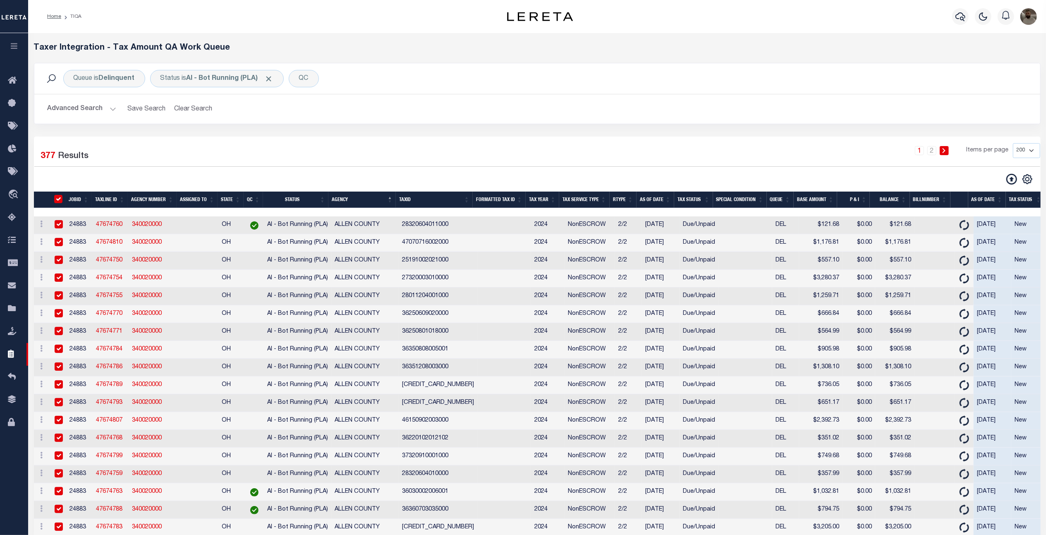
checkbox input "true"
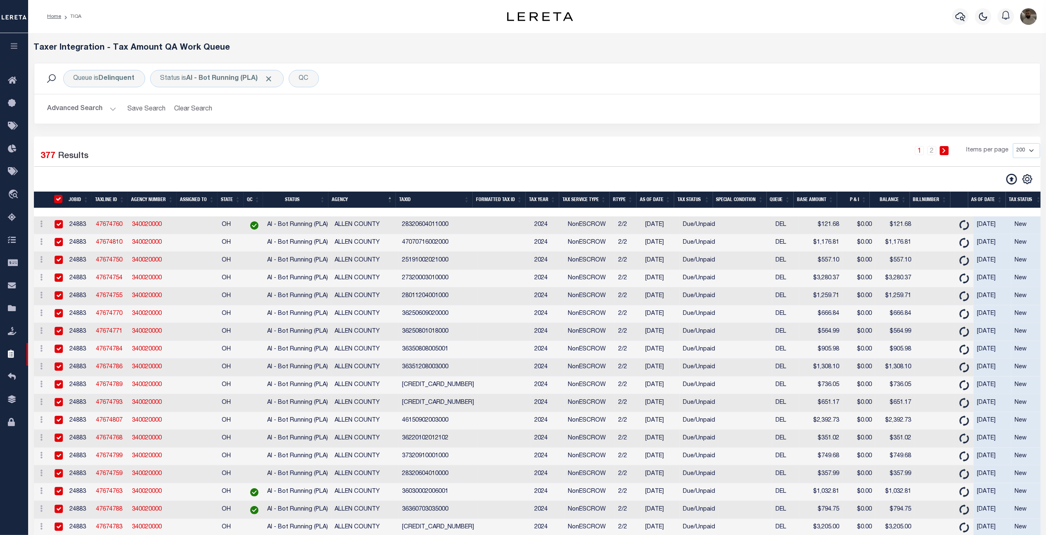
checkbox input "true"
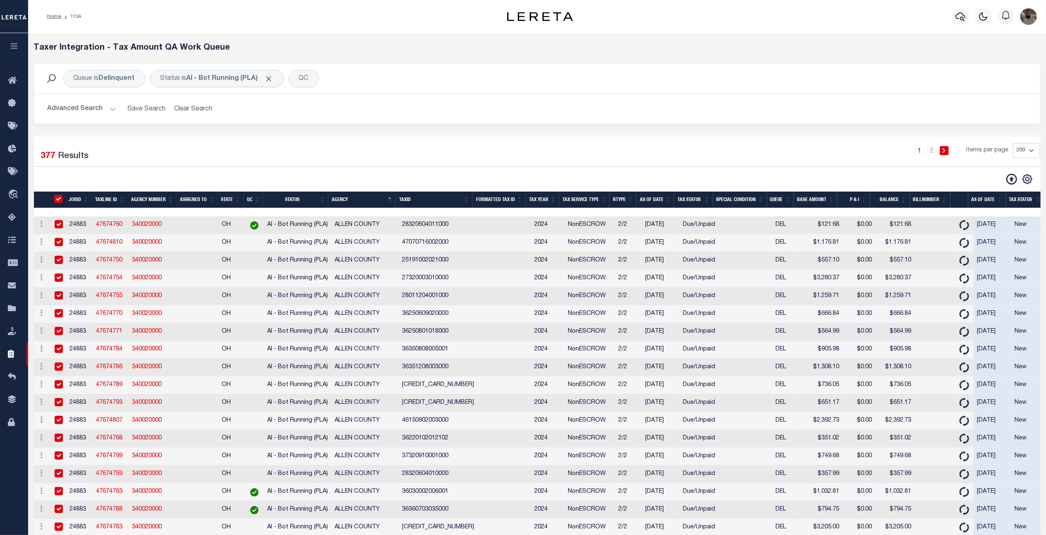
checkbox input "true"
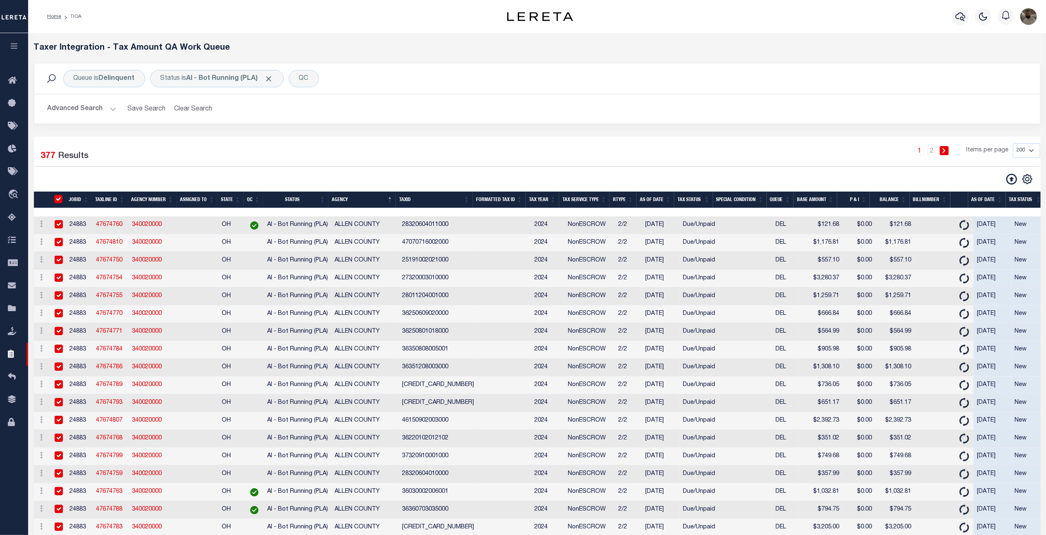
checkbox input "true"
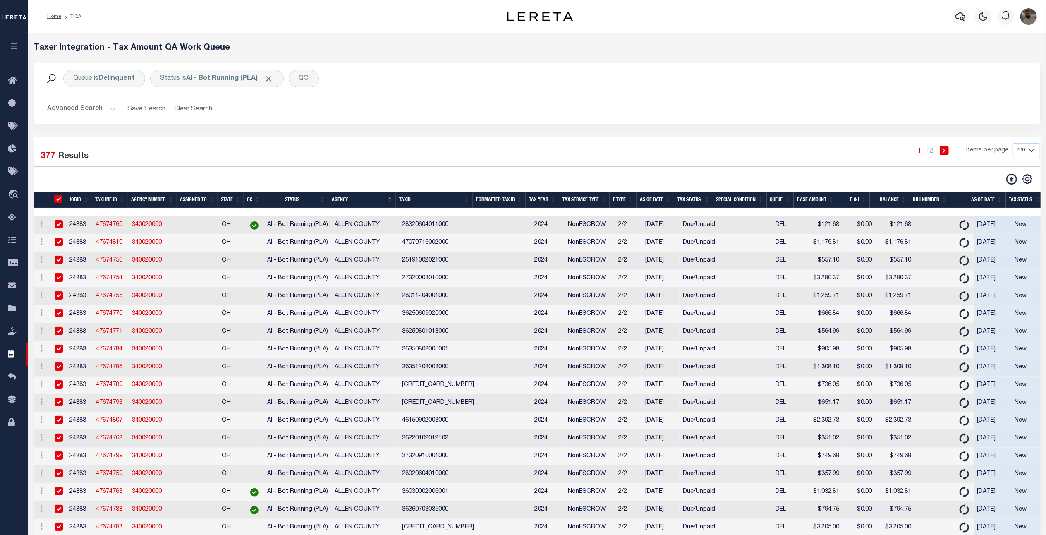
checkbox input "true"
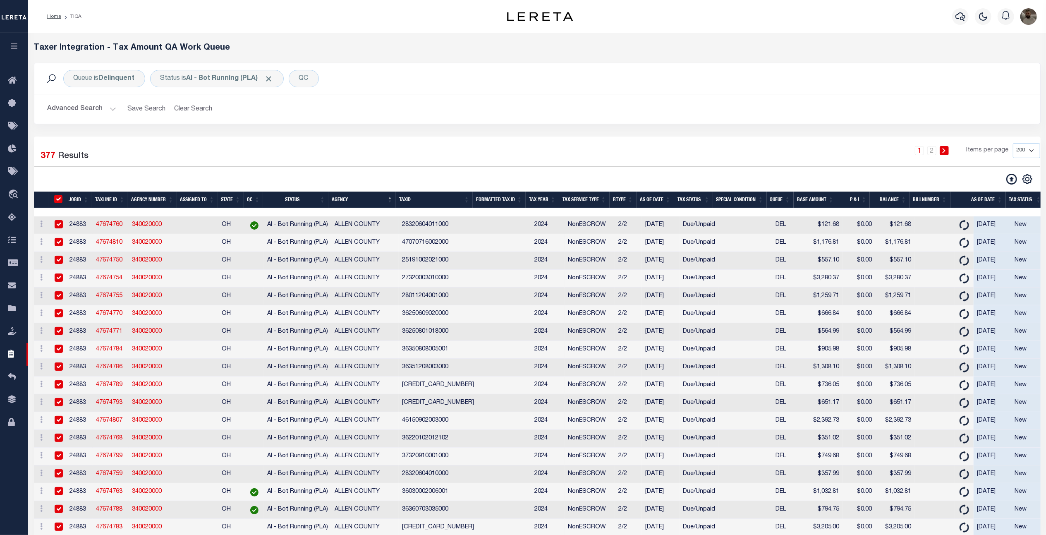
checkbox input "true"
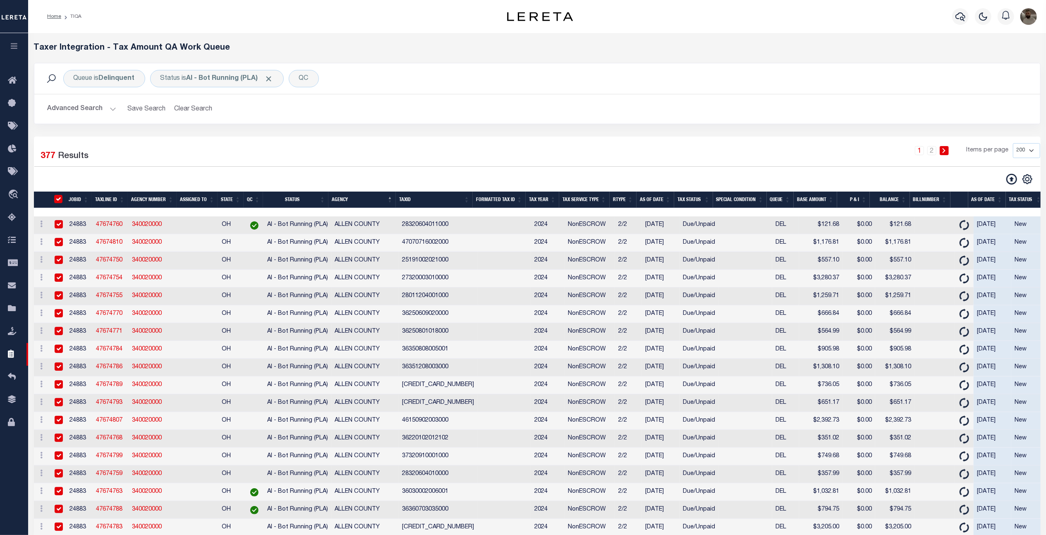
checkbox input "true"
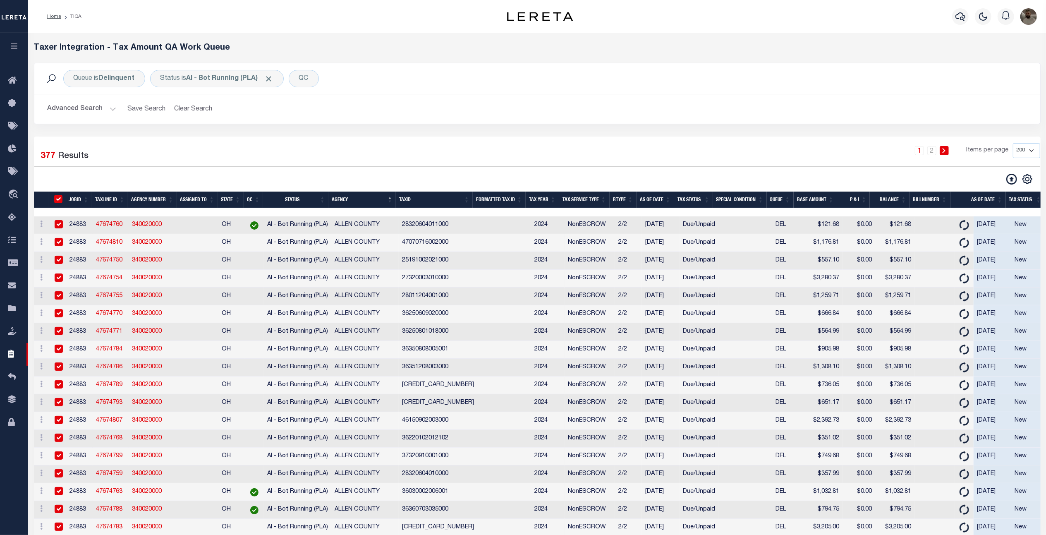
checkbox input "true"
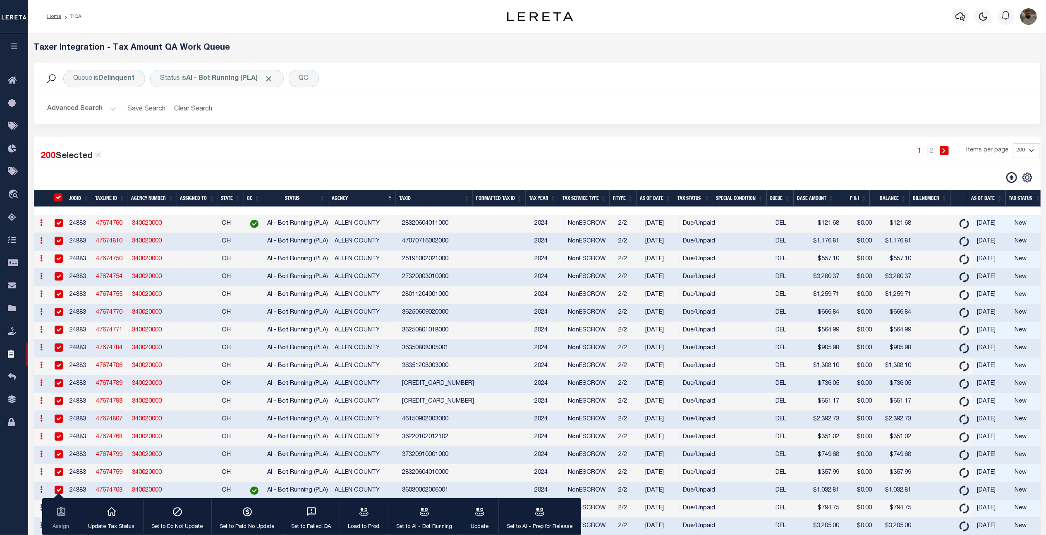
click at [1014, 148] on select "10 25 50 100 200 500 1000 2000" at bounding box center [1026, 150] width 27 height 15
click at [1013, 143] on select "10 25 50 100 200 500 1000 2000" at bounding box center [1026, 150] width 27 height 15
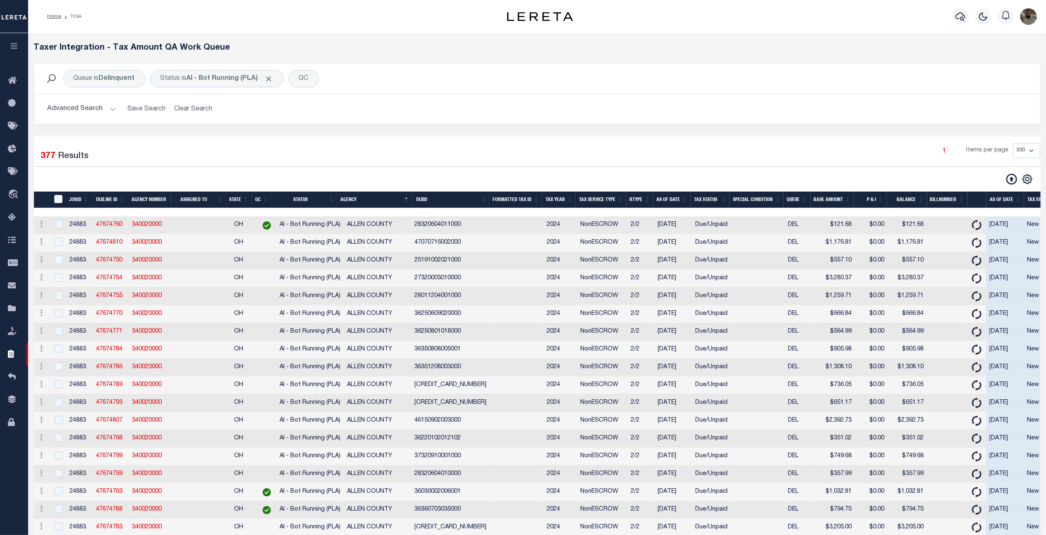
click at [202, 160] on div "200 Selected 377 Results" at bounding box center [155, 154] width 242 height 23
click at [60, 203] on input "TaxID" at bounding box center [58, 199] width 8 height 8
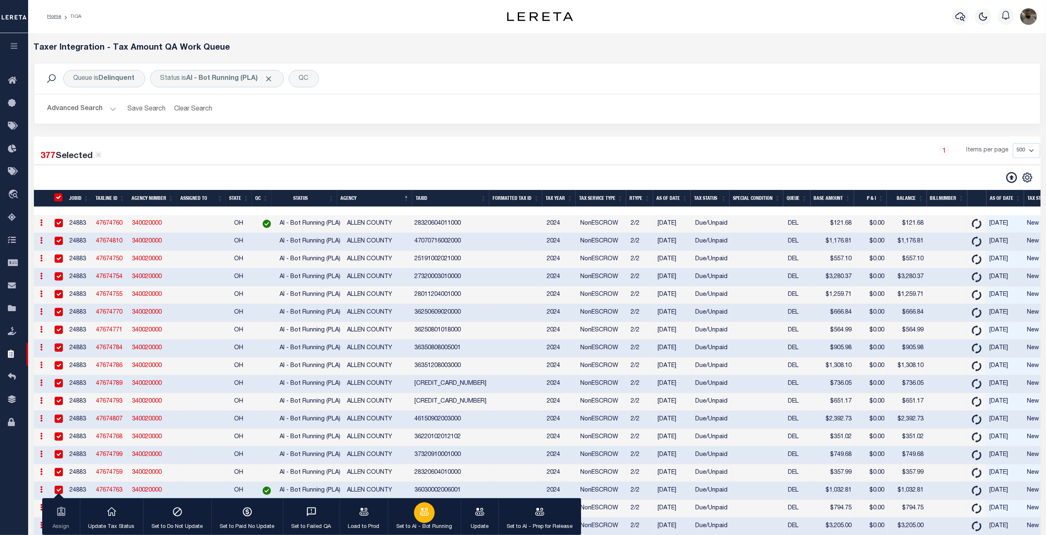
click at [427, 511] on icon "button" at bounding box center [424, 511] width 11 height 11
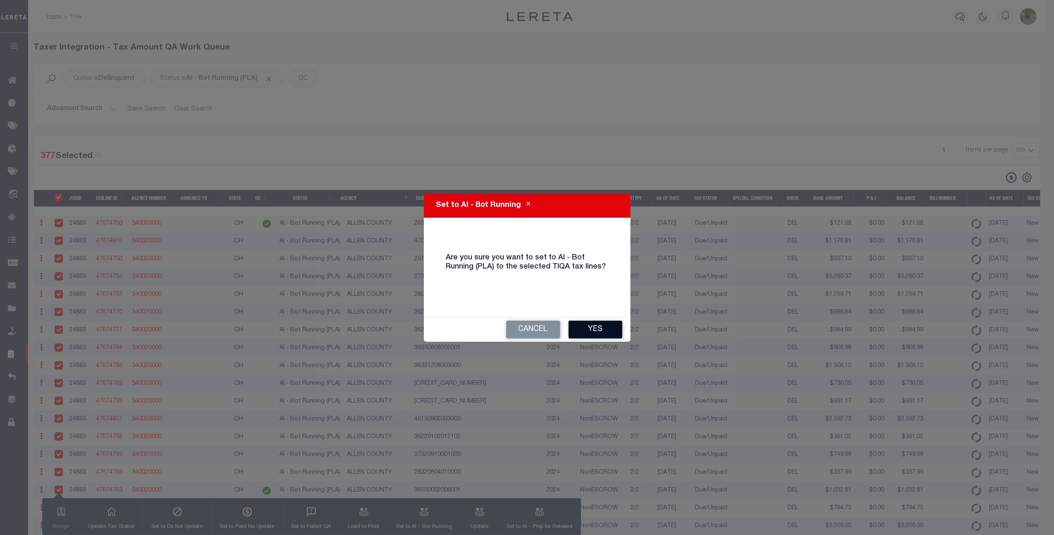
click at [607, 327] on button "Yes" at bounding box center [595, 329] width 54 height 18
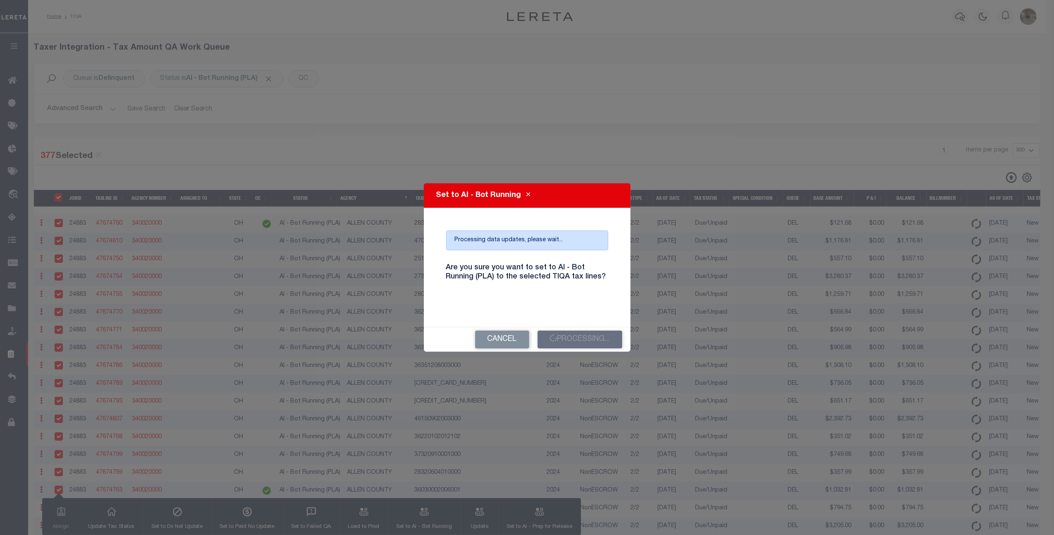
drag, startPoint x: 577, startPoint y: 348, endPoint x: 506, endPoint y: 244, distance: 125.9
drag, startPoint x: 506, startPoint y: 244, endPoint x: 457, endPoint y: 300, distance: 74.7
click at [459, 296] on div "Are you sure you want to set to AI - Bot Running (PLA) to the selected TIQA tax…" at bounding box center [527, 277] width 174 height 41
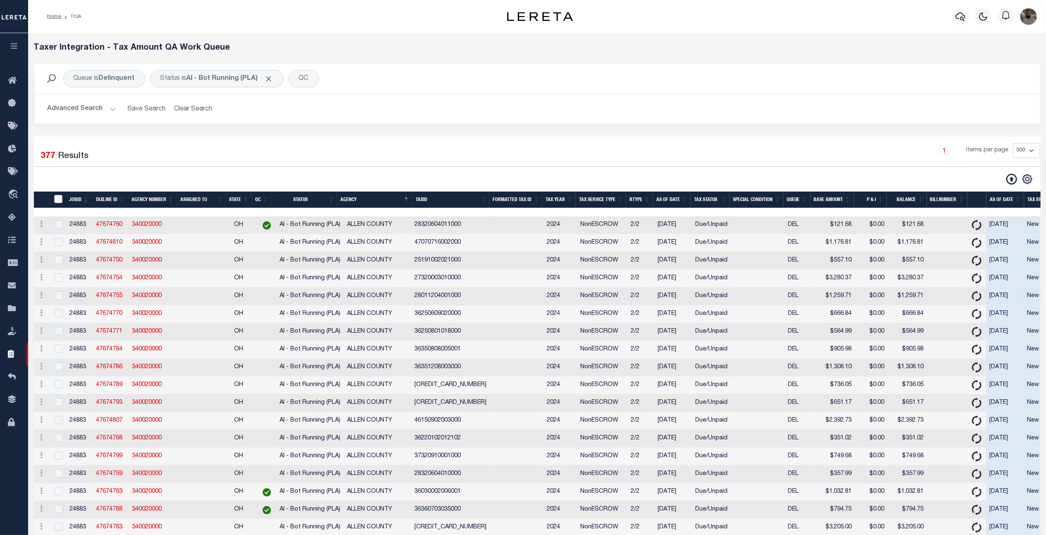
drag, startPoint x: 60, startPoint y: 198, endPoint x: 179, endPoint y: 306, distance: 160.4
click at [60, 198] on input "TaxID" at bounding box center [58, 199] width 8 height 8
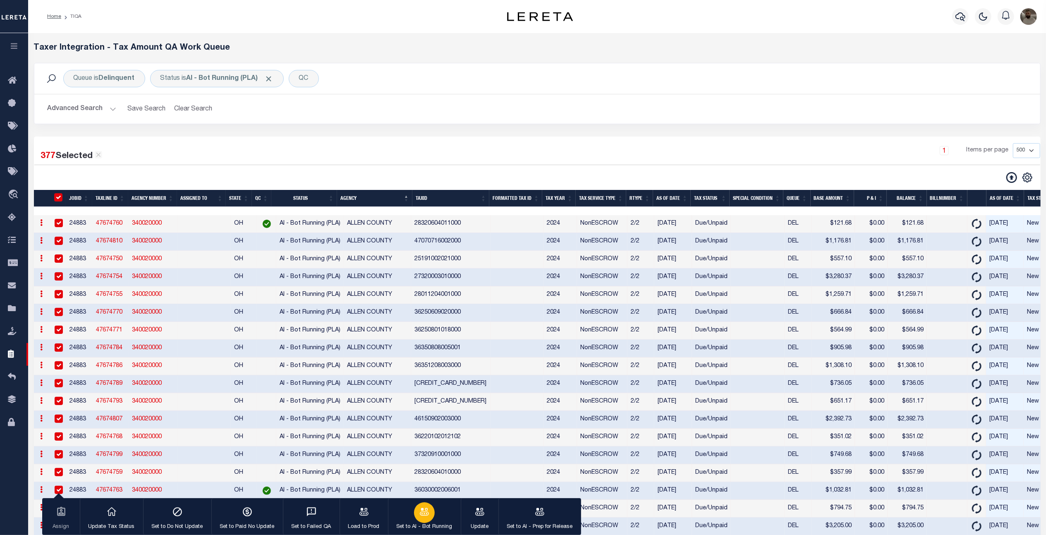
click at [431, 513] on div "button" at bounding box center [424, 512] width 21 height 21
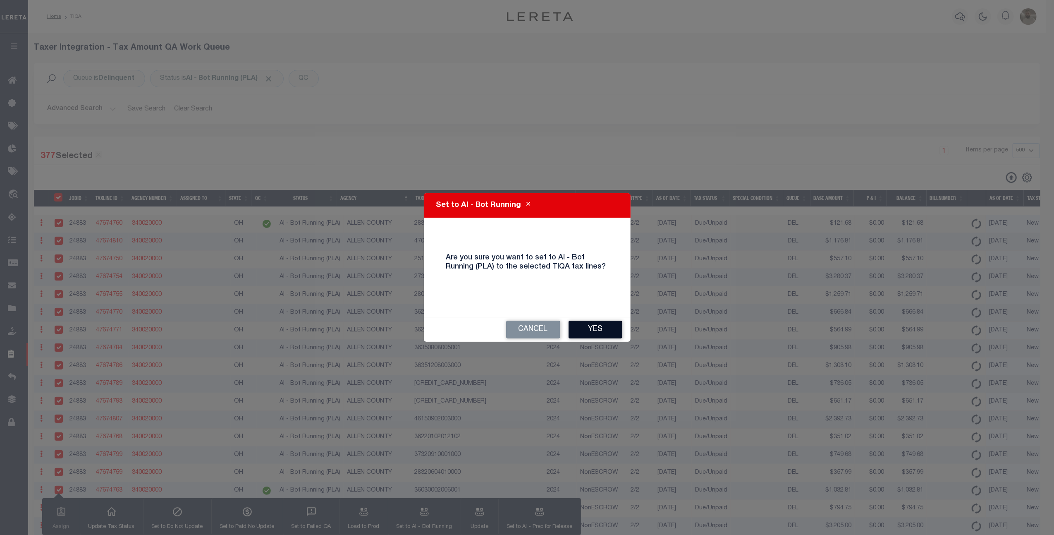
click at [604, 334] on button "Yes" at bounding box center [595, 329] width 54 height 18
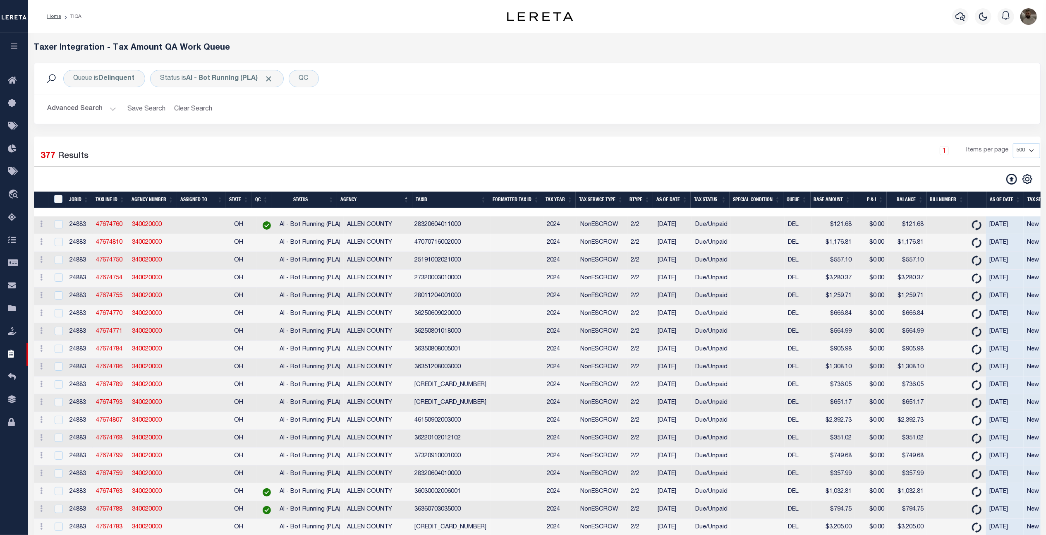
click at [94, 105] on button "Advanced Search" at bounding box center [82, 109] width 69 height 16
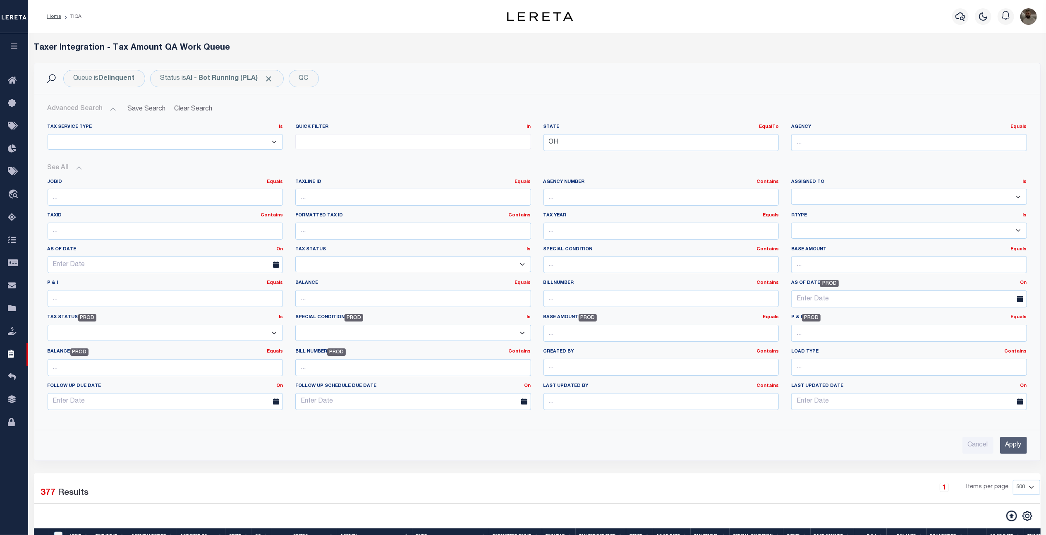
click at [517, 95] on div "Advanced Search Save Search Clear Search TIQATaxLineSearchTable_dynamictable___…" at bounding box center [536, 277] width 1005 height 366
click at [970, 442] on input "Cancel" at bounding box center [977, 445] width 31 height 17
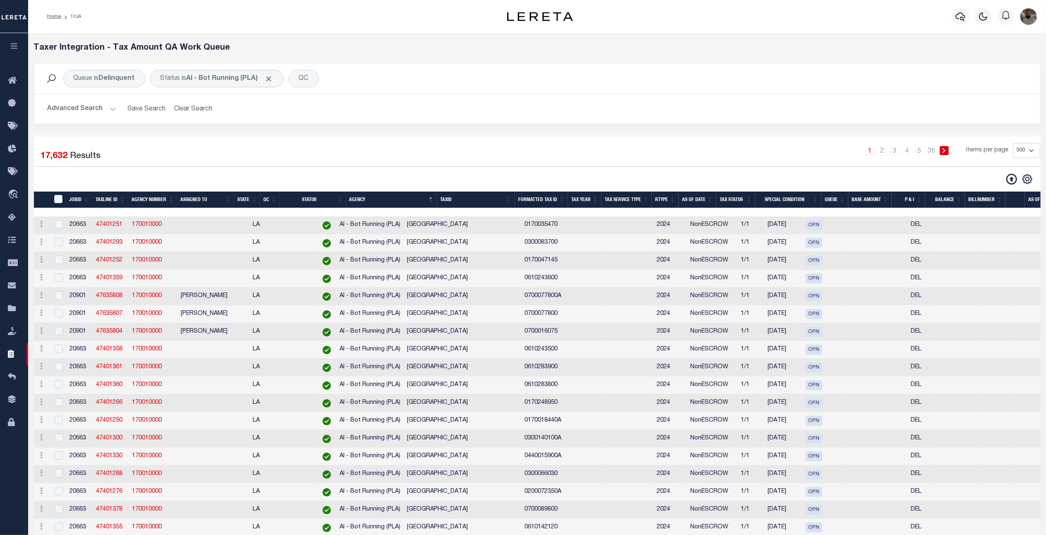
click at [96, 108] on button "Advanced Search" at bounding box center [82, 109] width 69 height 16
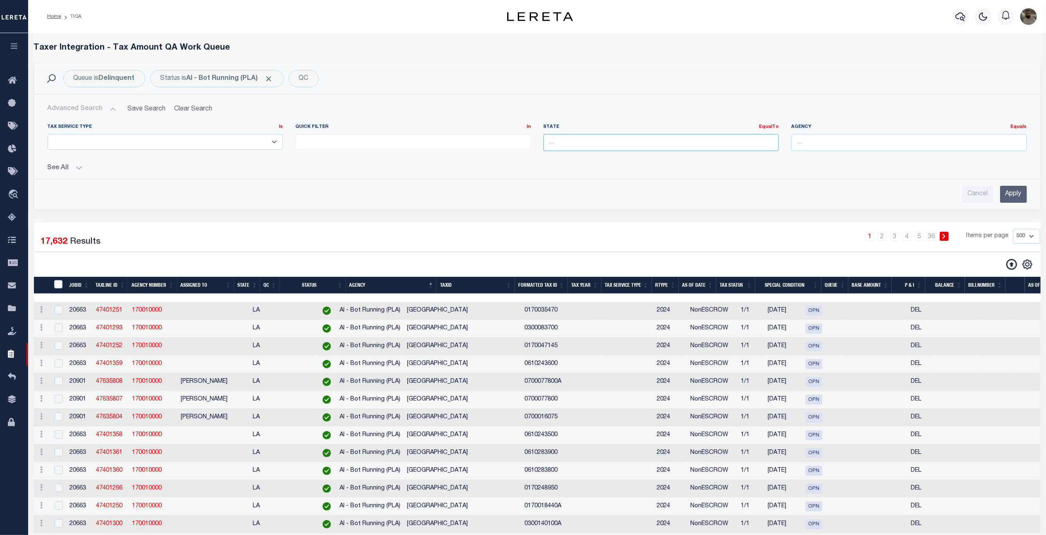
click at [583, 145] on input "text" at bounding box center [661, 142] width 236 height 17
click at [574, 161] on div "OH" at bounding box center [661, 158] width 234 height 13
click at [1016, 197] on input "Apply" at bounding box center [1013, 194] width 27 height 17
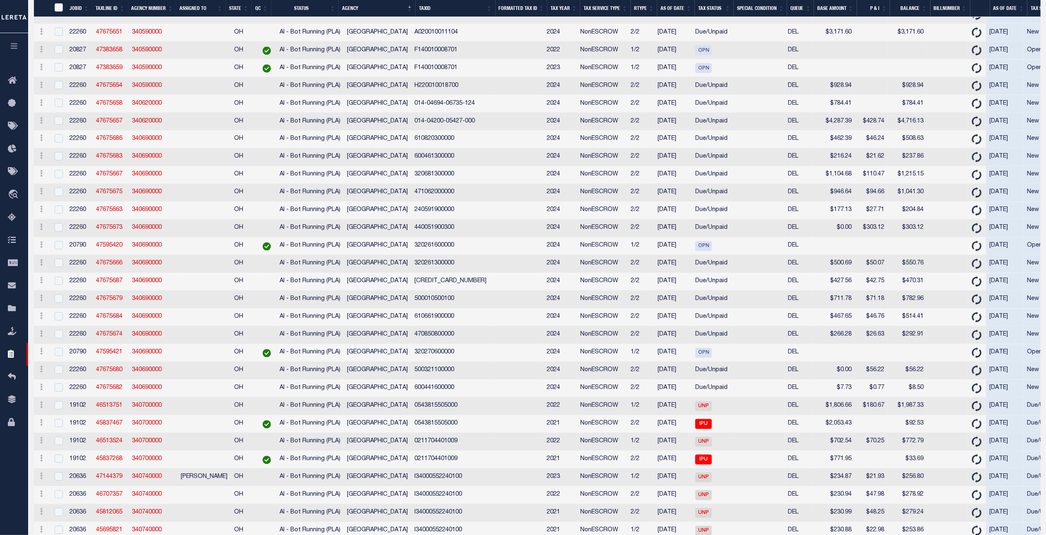
scroll to position [4300, 0]
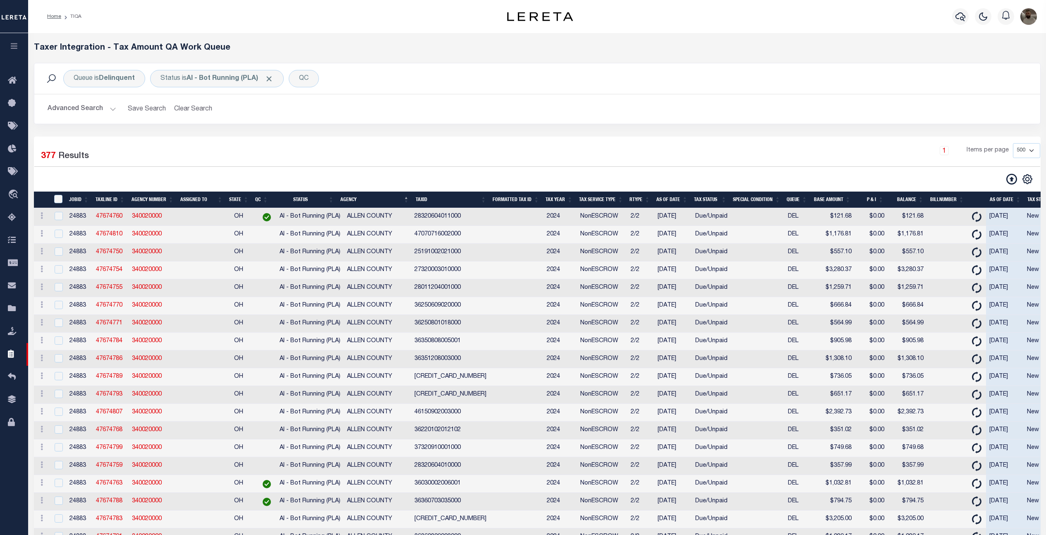
select select "500"
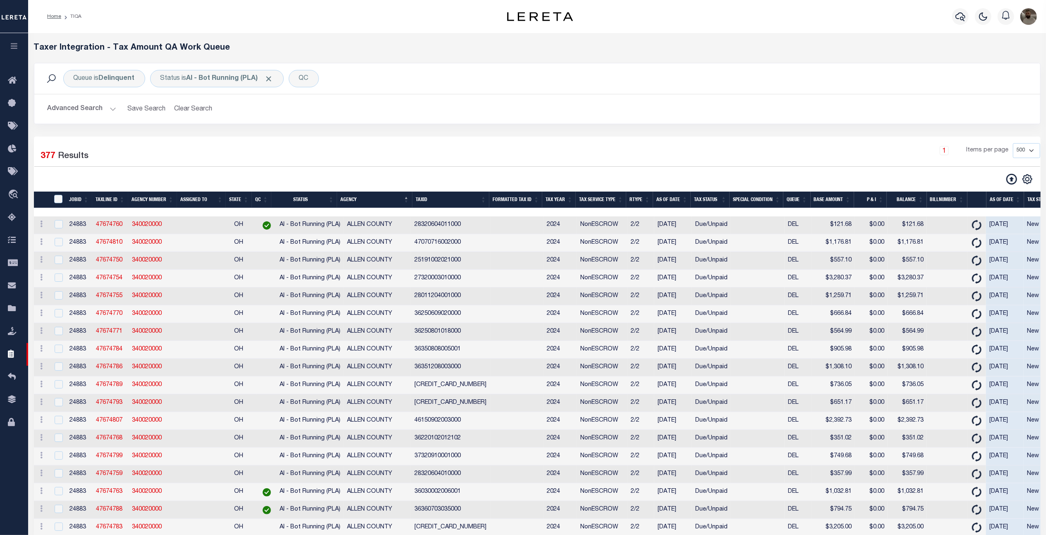
click at [81, 110] on button "Advanced Search" at bounding box center [82, 109] width 69 height 16
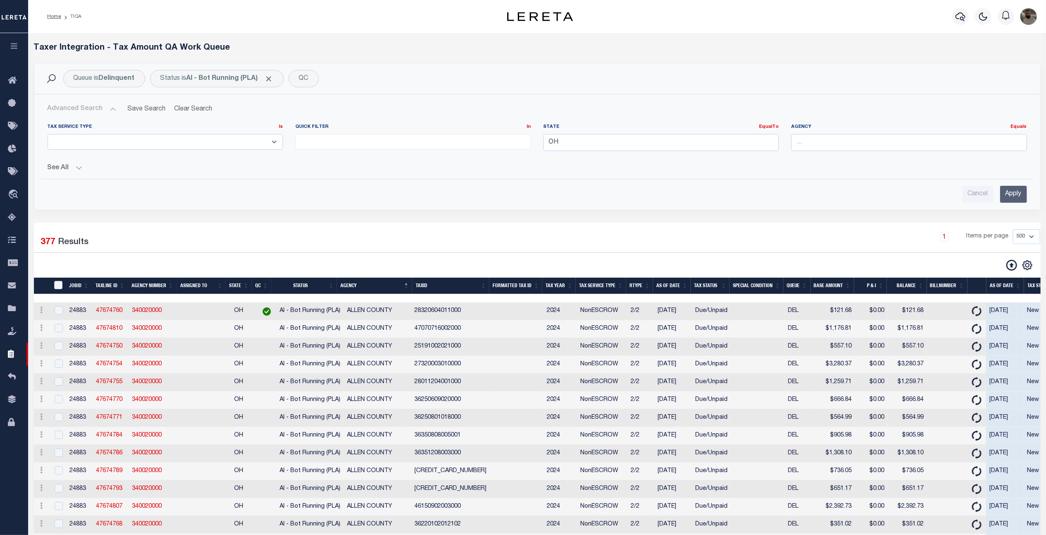
click at [81, 110] on button "Advanced Search" at bounding box center [82, 109] width 69 height 16
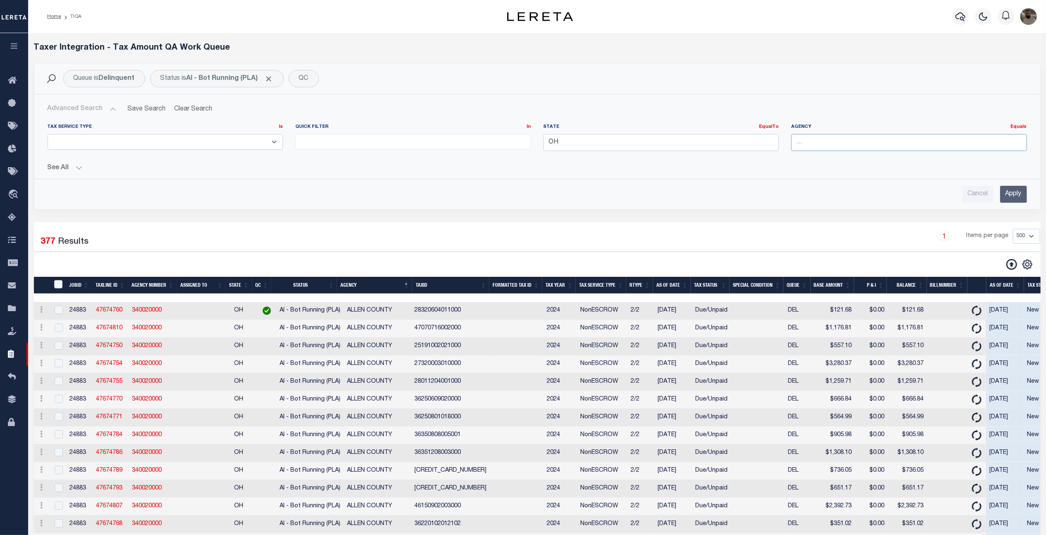
click at [815, 139] on input "text" at bounding box center [909, 142] width 236 height 17
click at [836, 167] on div "[GEOGRAPHIC_DATA]" at bounding box center [908, 171] width 234 height 13
click at [892, 160] on div "[GEOGRAPHIC_DATA]" at bounding box center [908, 158] width 234 height 13
click at [897, 143] on input "[GEOGRAPHIC_DATA]" at bounding box center [909, 142] width 236 height 17
type input "[GEOGRAPHIC_DATA]"
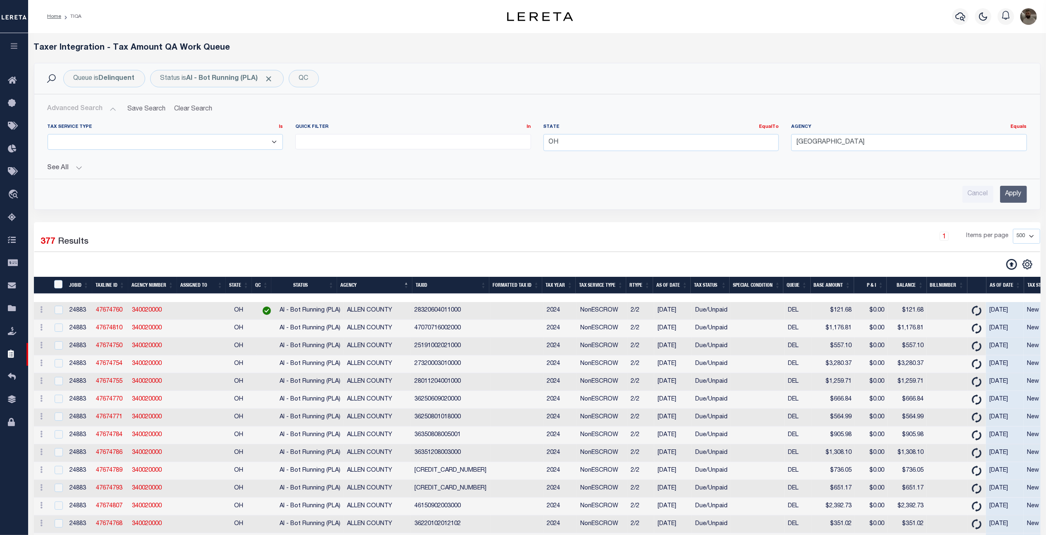
click at [1007, 192] on input "Apply" at bounding box center [1013, 194] width 27 height 17
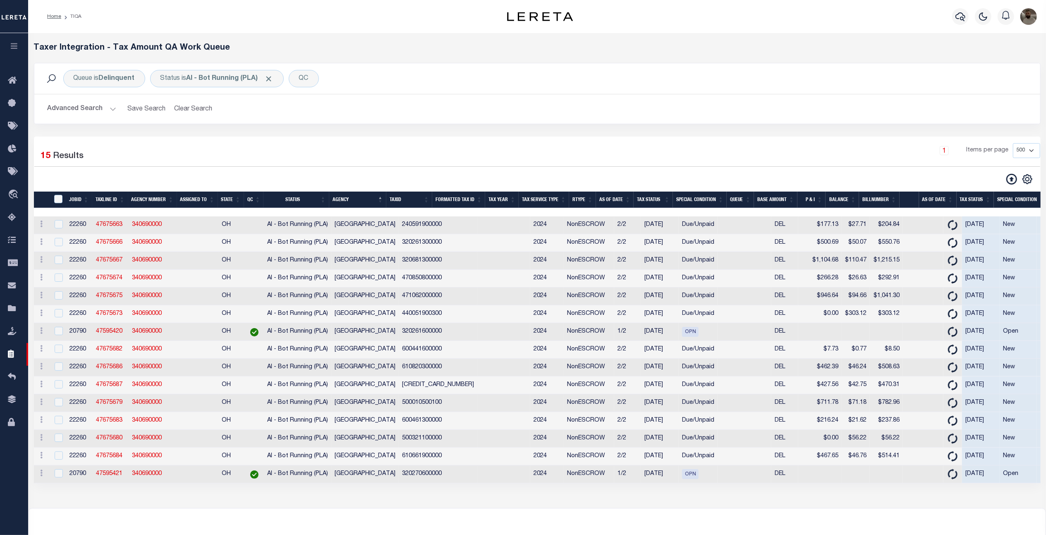
drag, startPoint x: 965, startPoint y: 217, endPoint x: 534, endPoint y: 153, distance: 435.3
click at [534, 153] on div "1 Items per page 10 25 50 100 200 500 1000 2000" at bounding box center [664, 153] width 751 height 21
click at [58, 200] on input "TaxID" at bounding box center [58, 199] width 8 height 8
checkbox input "true"
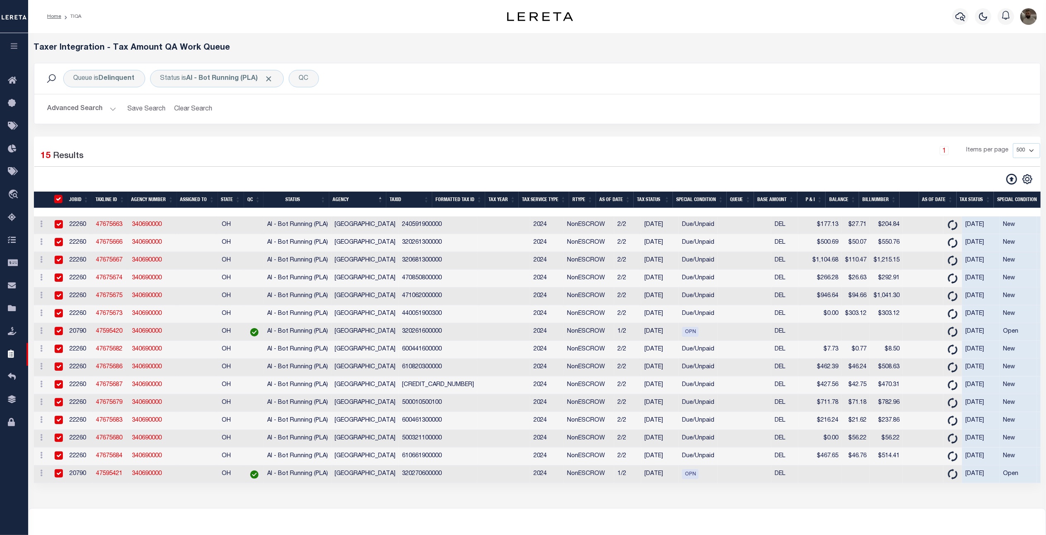
checkbox input "true"
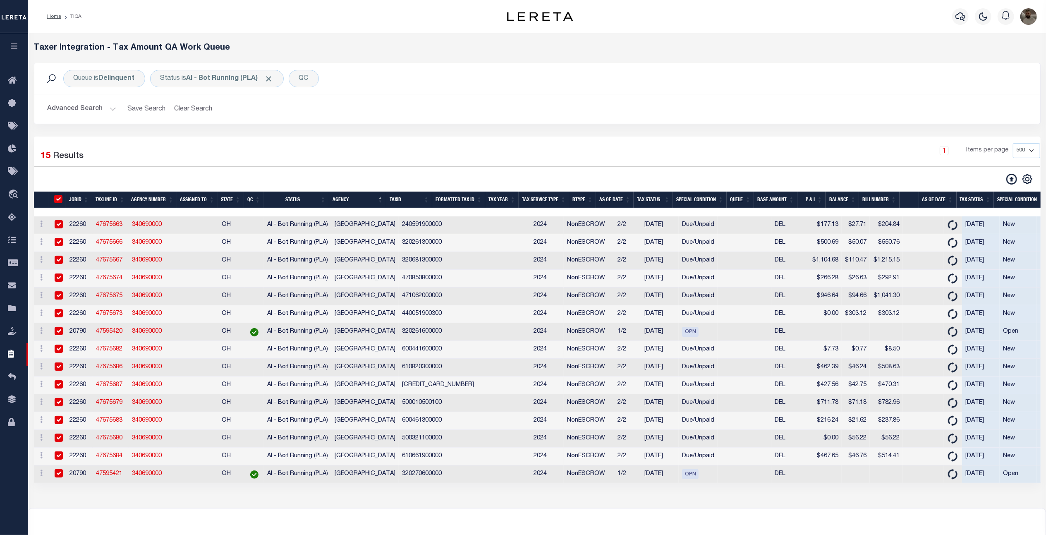
checkbox input "true"
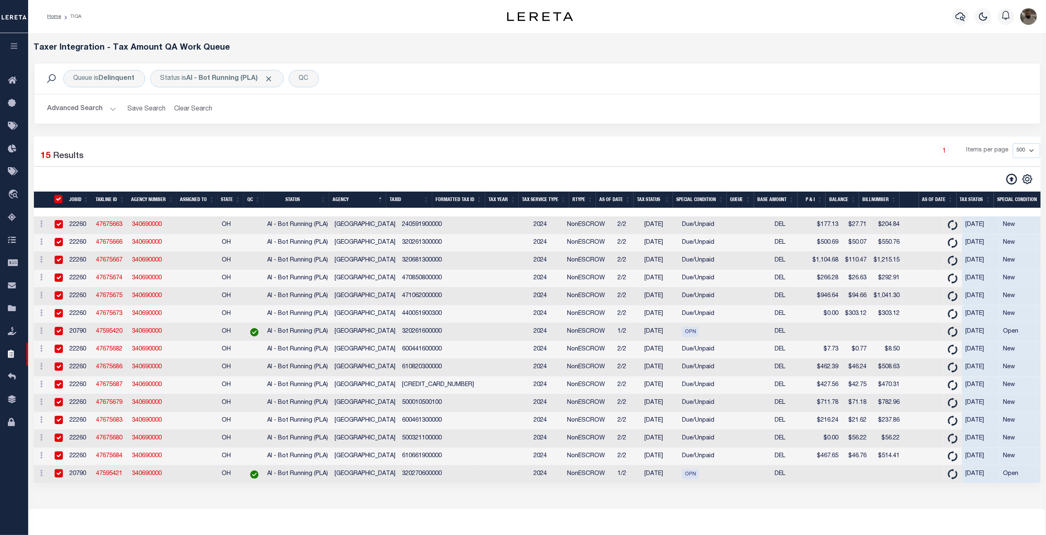
checkbox input "true"
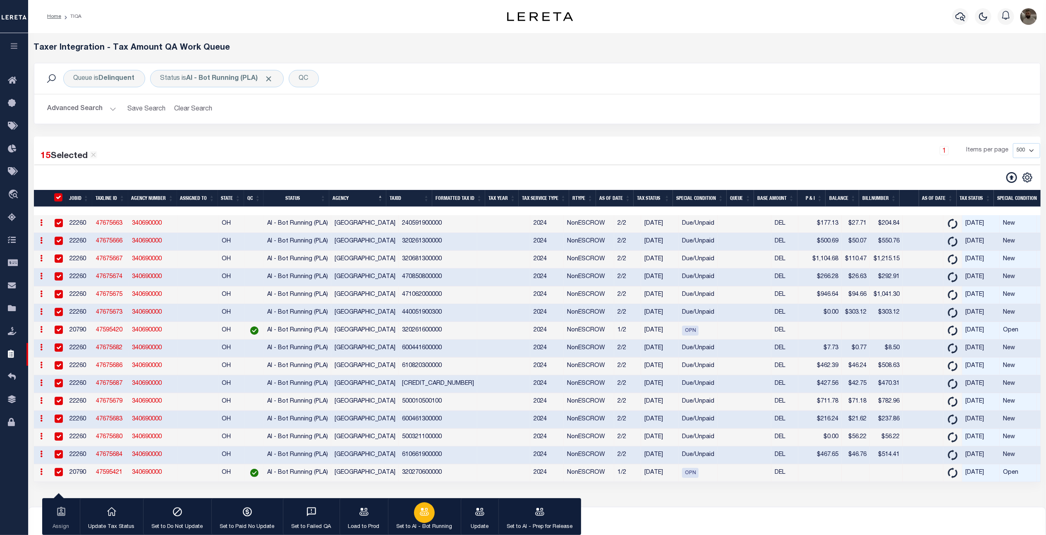
click at [420, 516] on icon "button" at bounding box center [424, 511] width 11 height 11
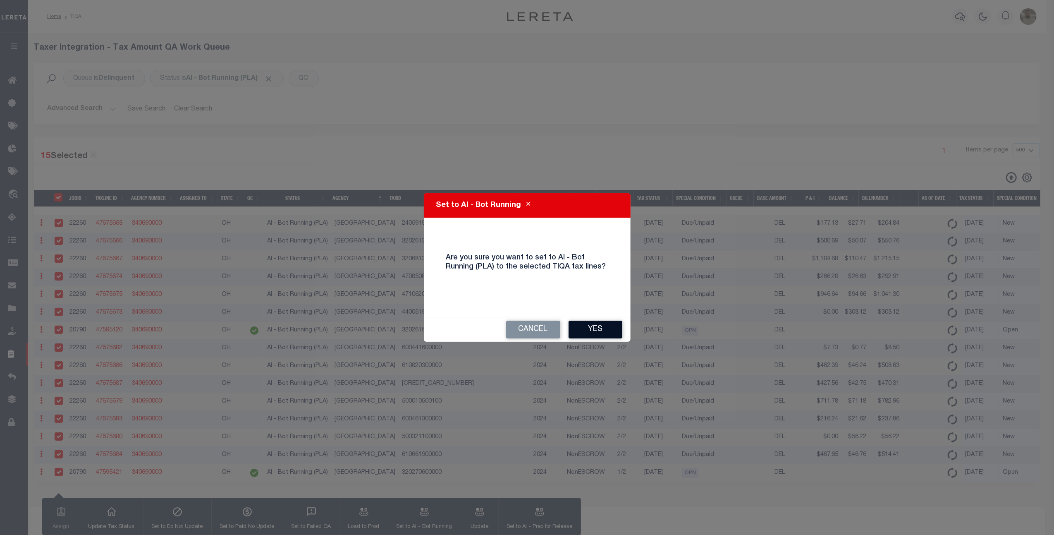
click at [595, 329] on button "Yes" at bounding box center [595, 329] width 54 height 18
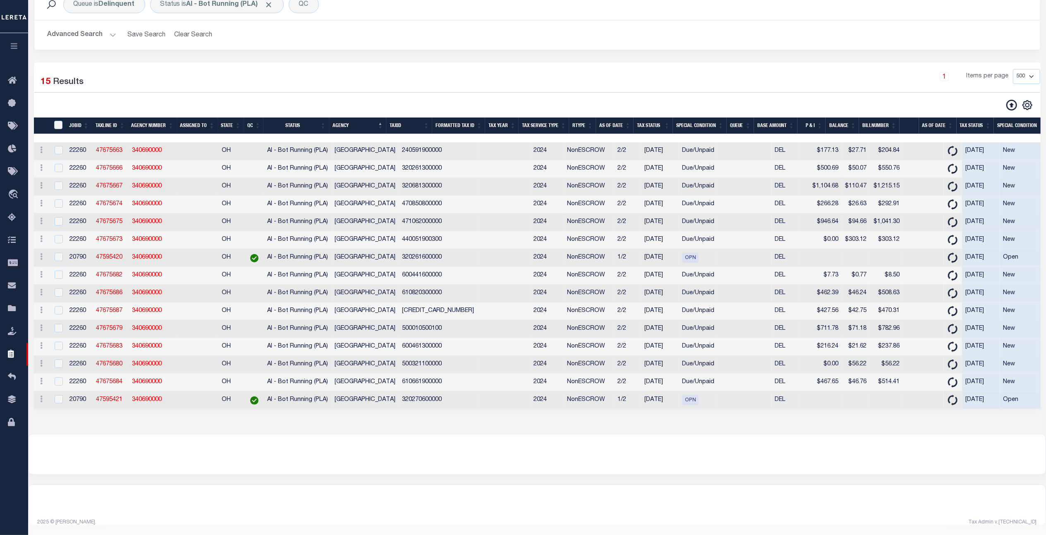
scroll to position [91, 0]
